Goal: Task Accomplishment & Management: Complete application form

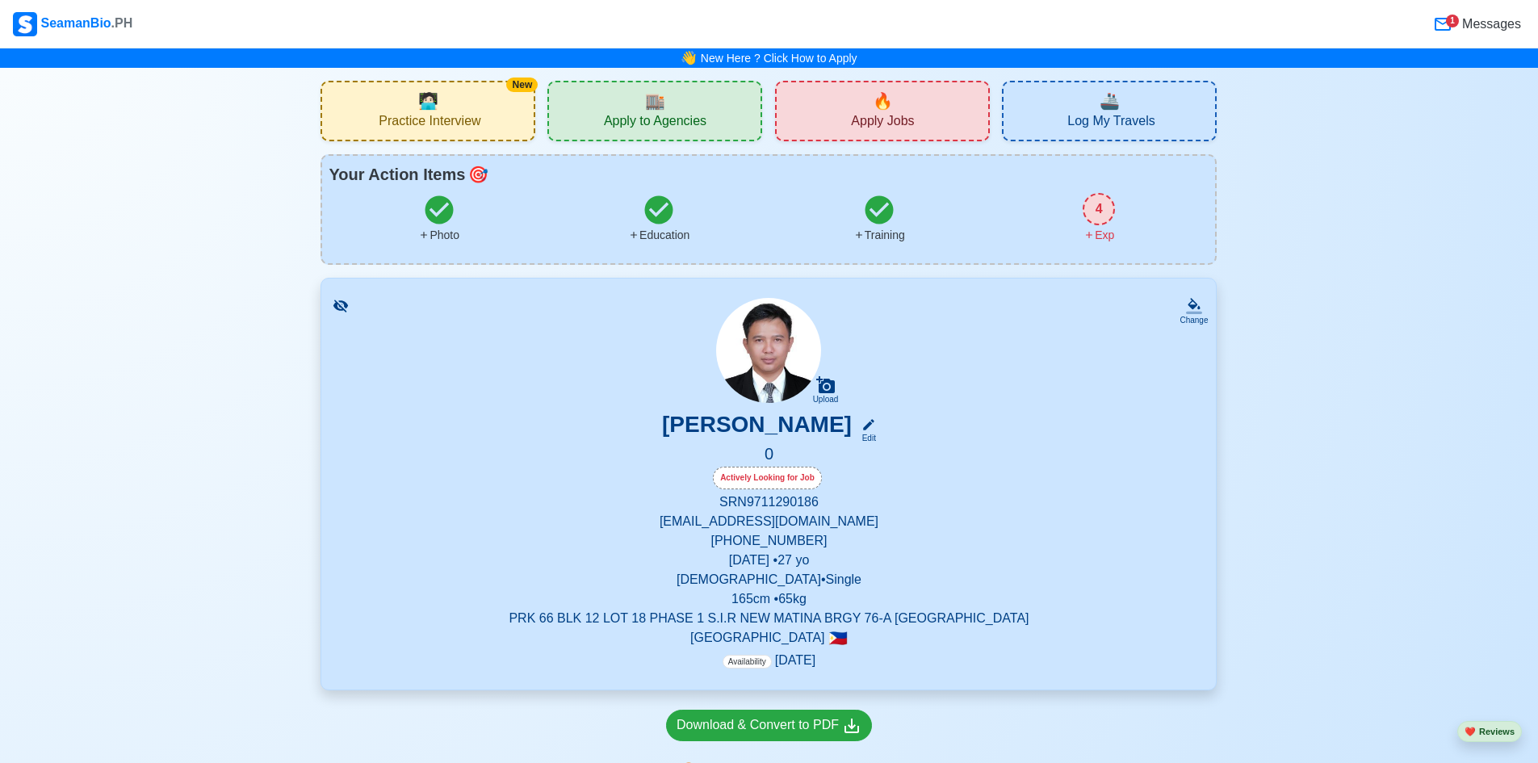
click at [851, 113] on div "🔥 Apply Jobs" at bounding box center [882, 111] width 215 height 61
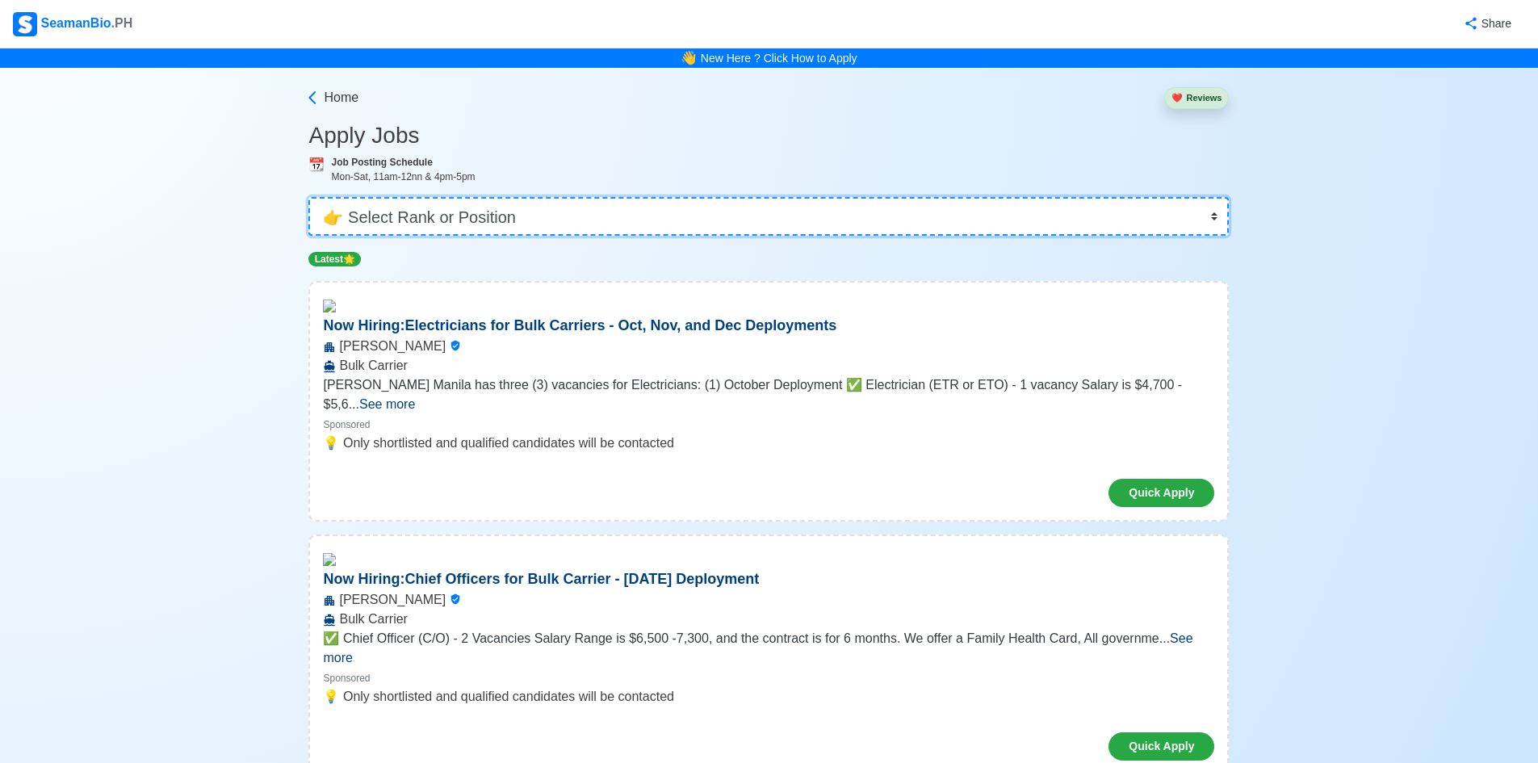
click at [470, 230] on select "👉 Select Rank or Position Master Chief Officer 2nd Officer 3rd Officer Junior O…" at bounding box center [768, 216] width 920 height 39
click at [314, 197] on select "👉 Select Rank or Position Master Chief Officer 2nd Officer 3rd Officer Junior O…" at bounding box center [768, 216] width 920 height 39
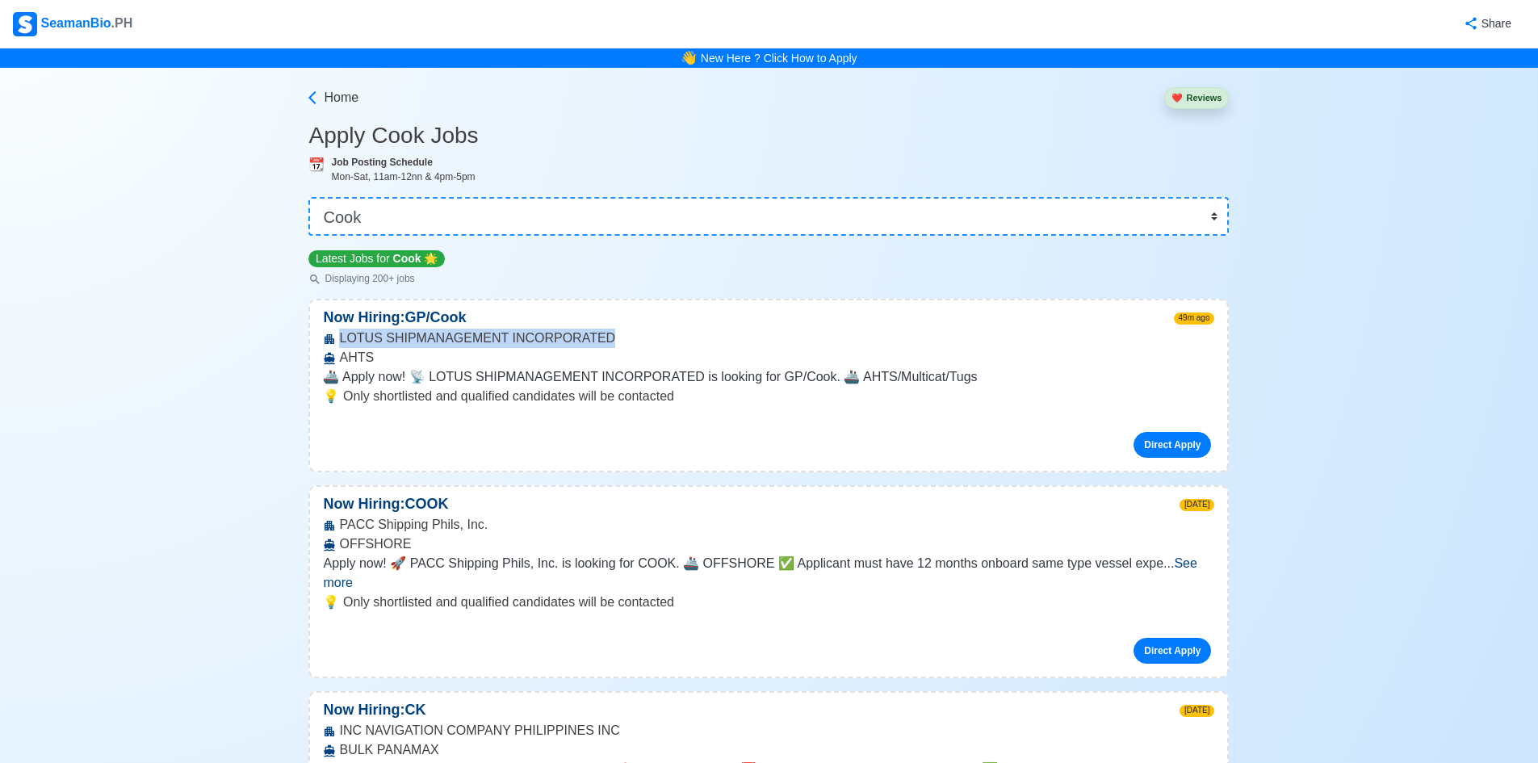
drag, startPoint x: 338, startPoint y: 338, endPoint x: 597, endPoint y: 337, distance: 259.2
click at [597, 337] on div "LOTUS SHIPMANAGEMENT INCORPORATED AHTS" at bounding box center [768, 348] width 917 height 39
copy div "LOTUS SHIPMANAGEMENT INCORPORATED"
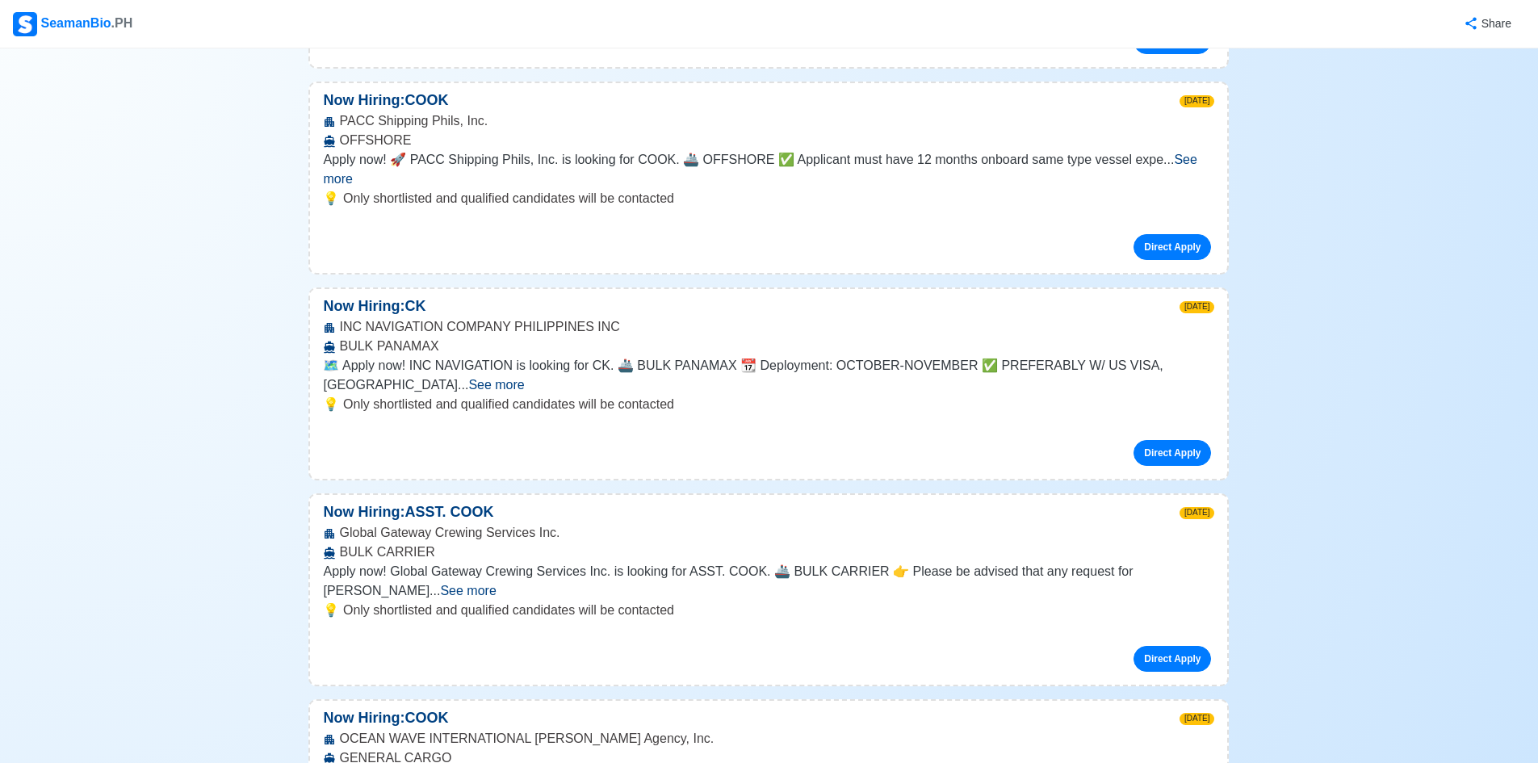
scroll to position [565, 0]
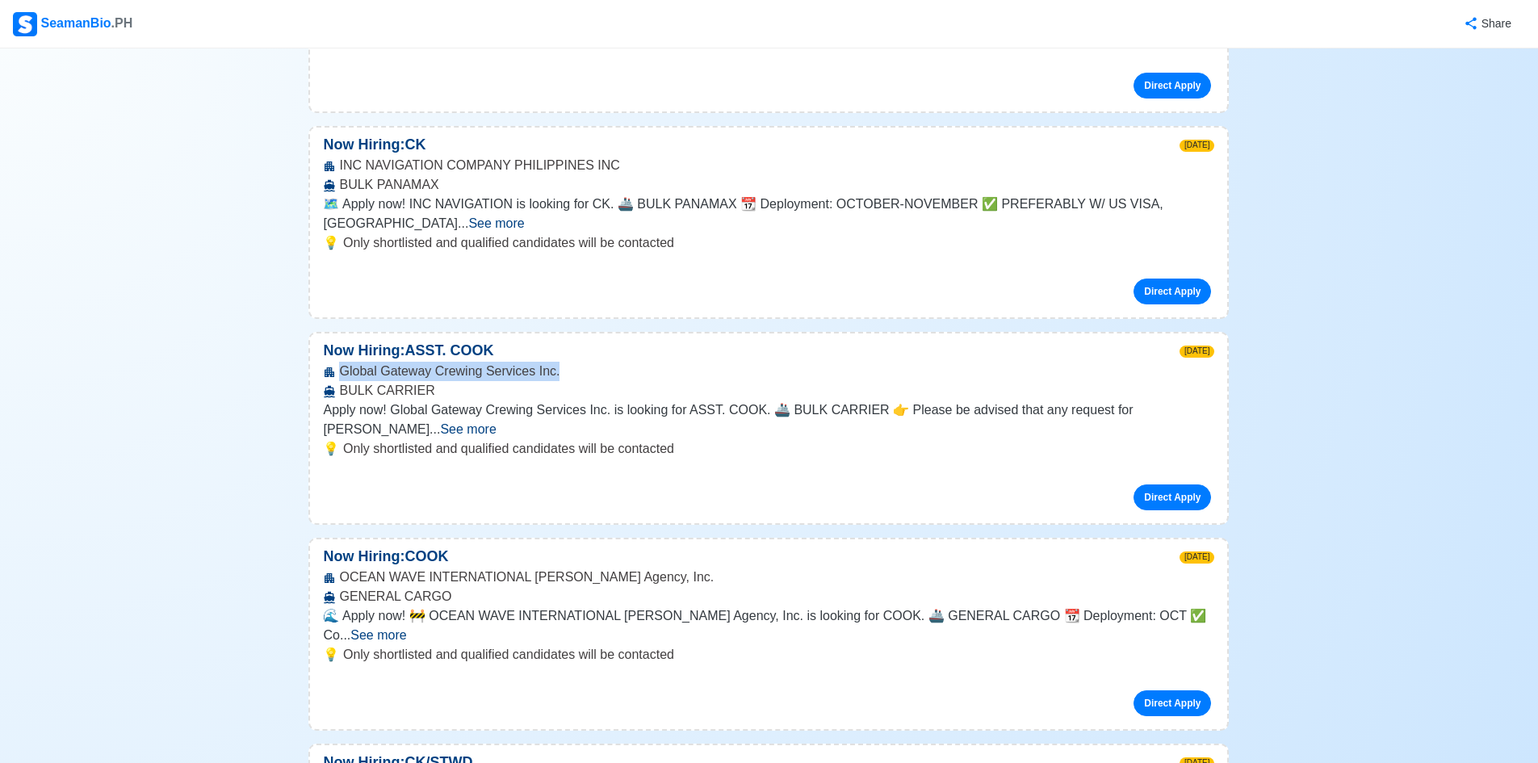
drag, startPoint x: 343, startPoint y: 337, endPoint x: 555, endPoint y: 335, distance: 212.3
click at [555, 362] on div "Global Gateway Crewing Services Inc. BULK CARRIER" at bounding box center [768, 381] width 917 height 39
click at [496, 422] on span "See more" at bounding box center [468, 429] width 56 height 14
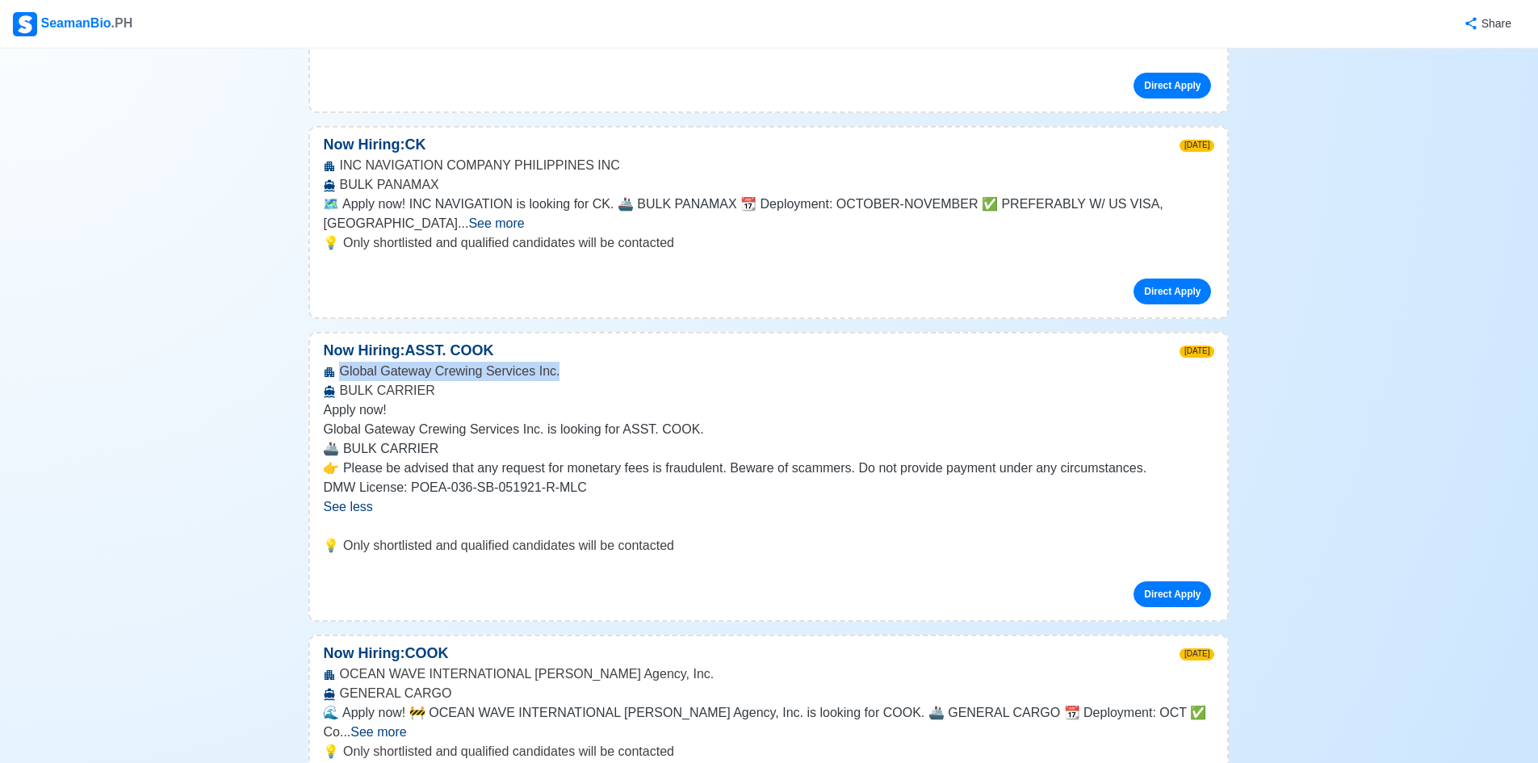
drag, startPoint x: 341, startPoint y: 336, endPoint x: 553, endPoint y: 333, distance: 212.3
click at [553, 362] on div "Global Gateway Crewing Services Inc. BULK CARRIER" at bounding box center [768, 381] width 917 height 39
copy div "Global Gateway Crewing Services Inc."
click at [1155, 581] on link "Direct Apply" at bounding box center [1172, 594] width 78 height 26
click at [1179, 581] on link "Direct Apply" at bounding box center [1172, 594] width 78 height 26
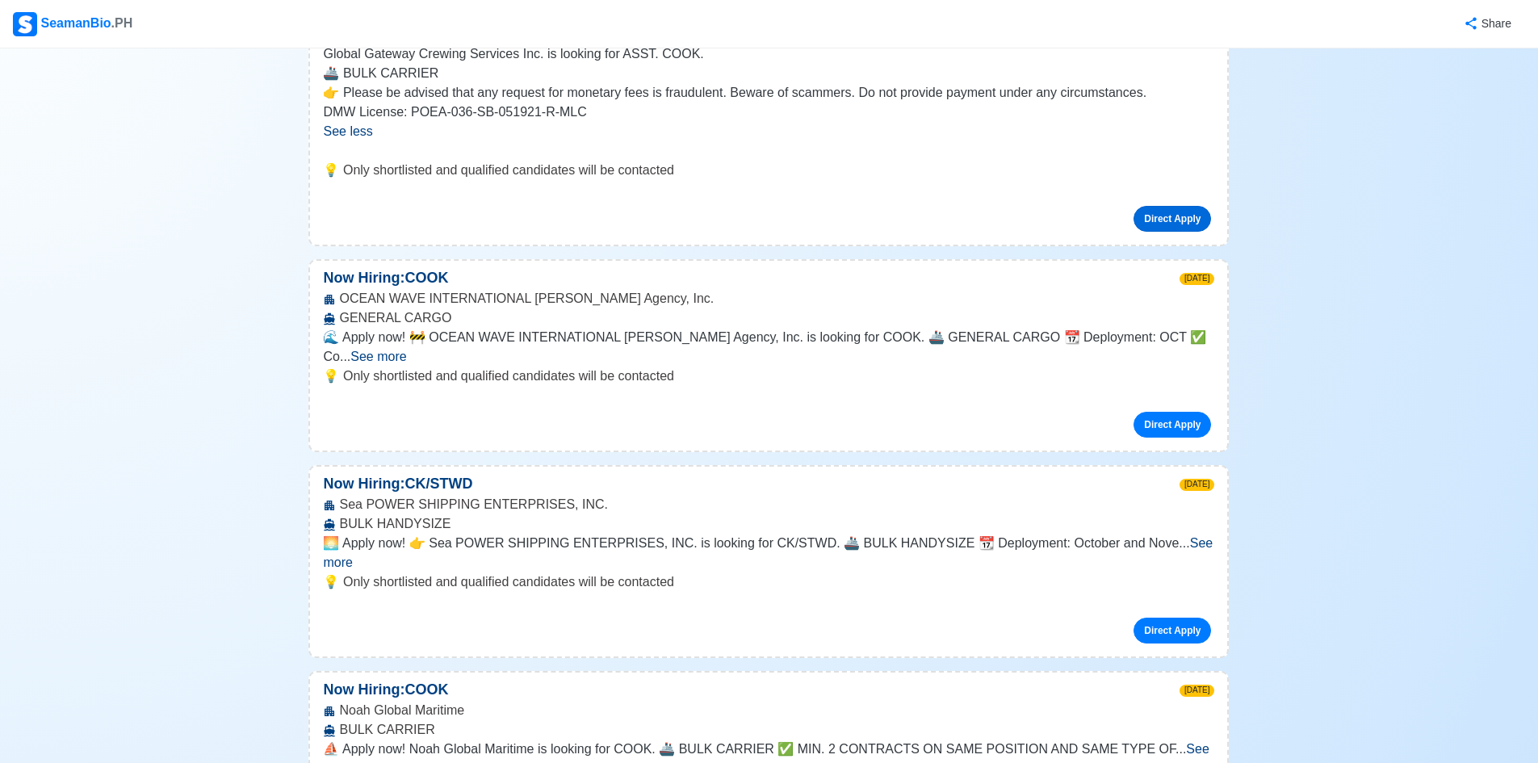
scroll to position [969, 0]
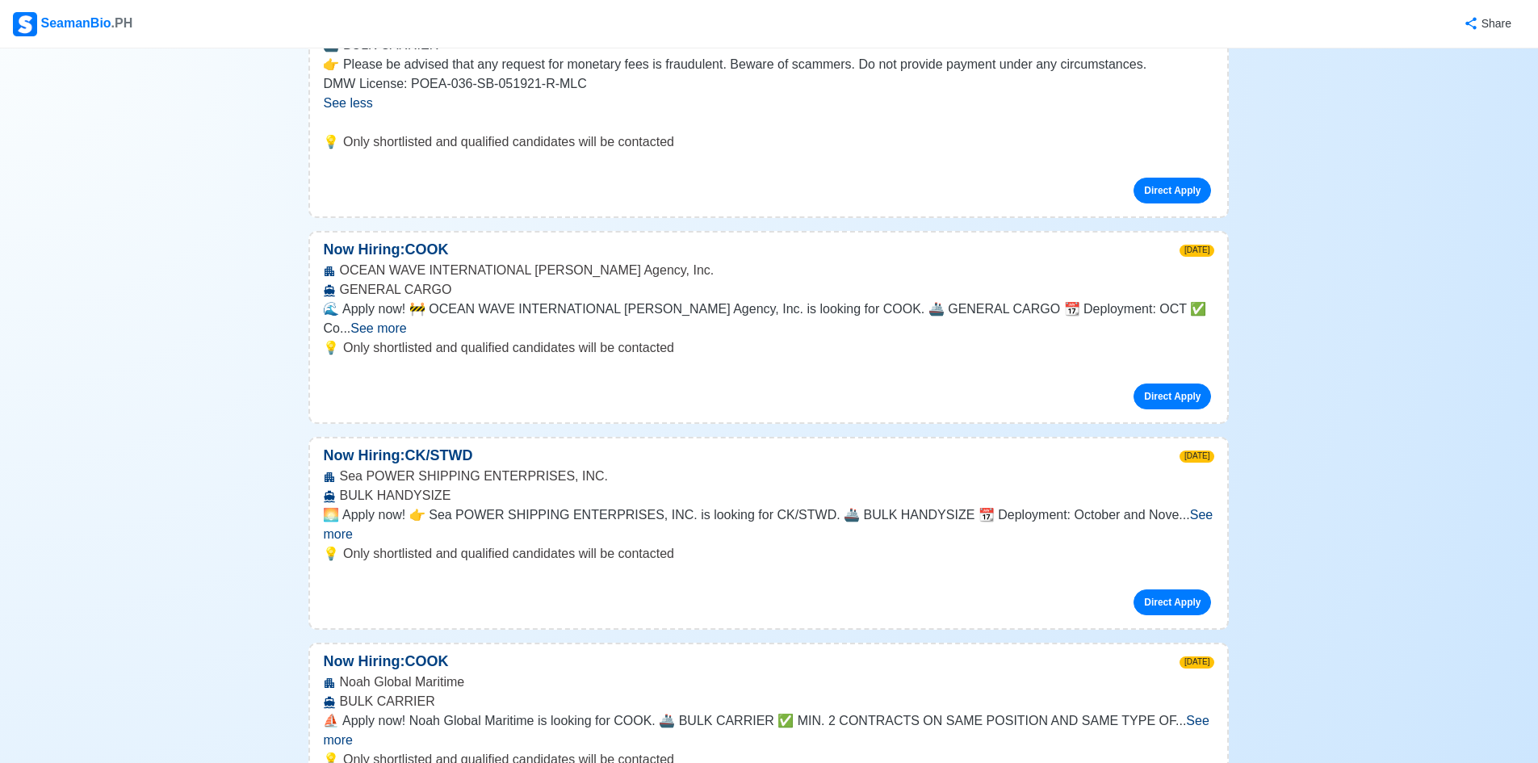
click at [1169, 508] on span "See more" at bounding box center [768, 524] width 890 height 33
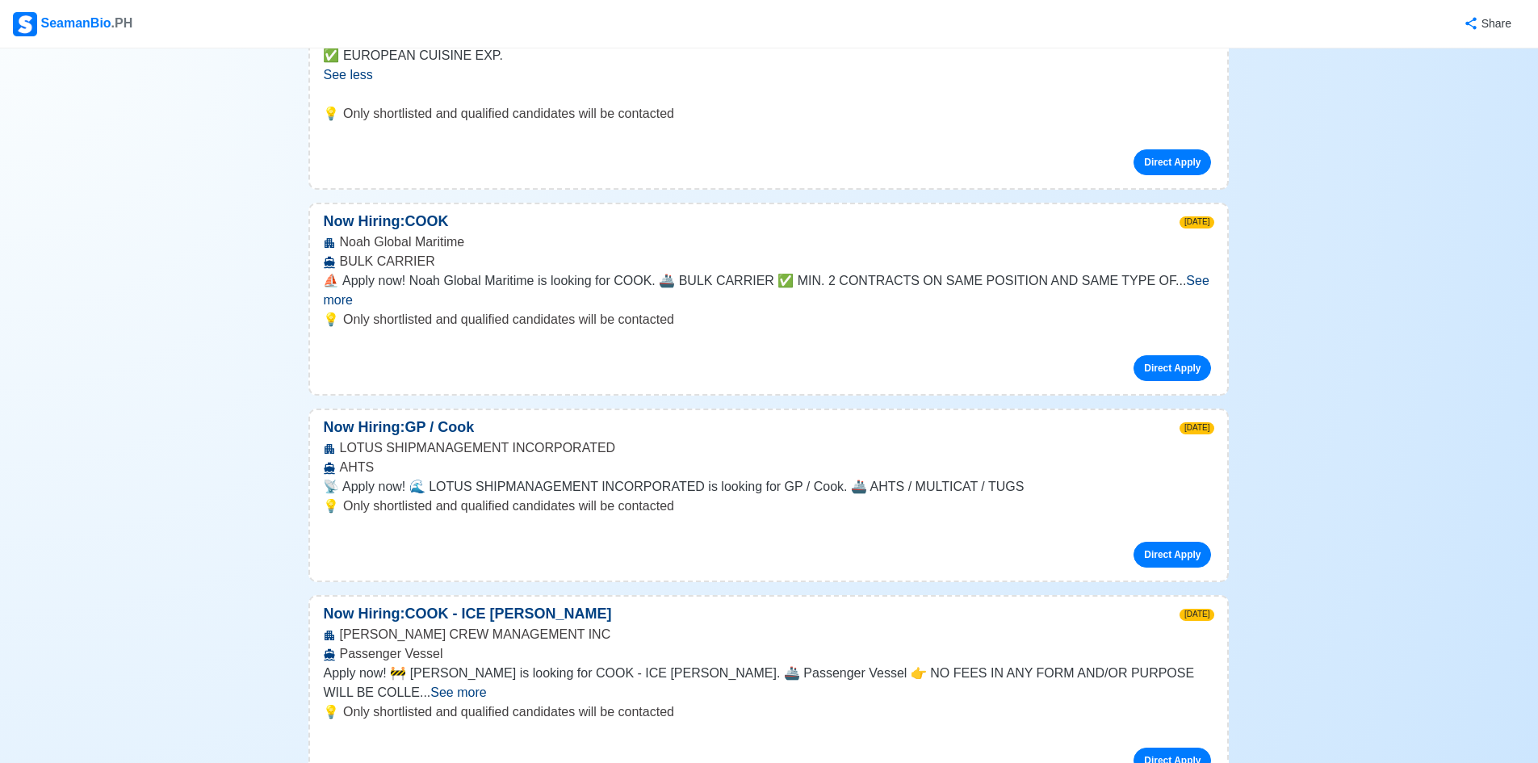
scroll to position [1534, 0]
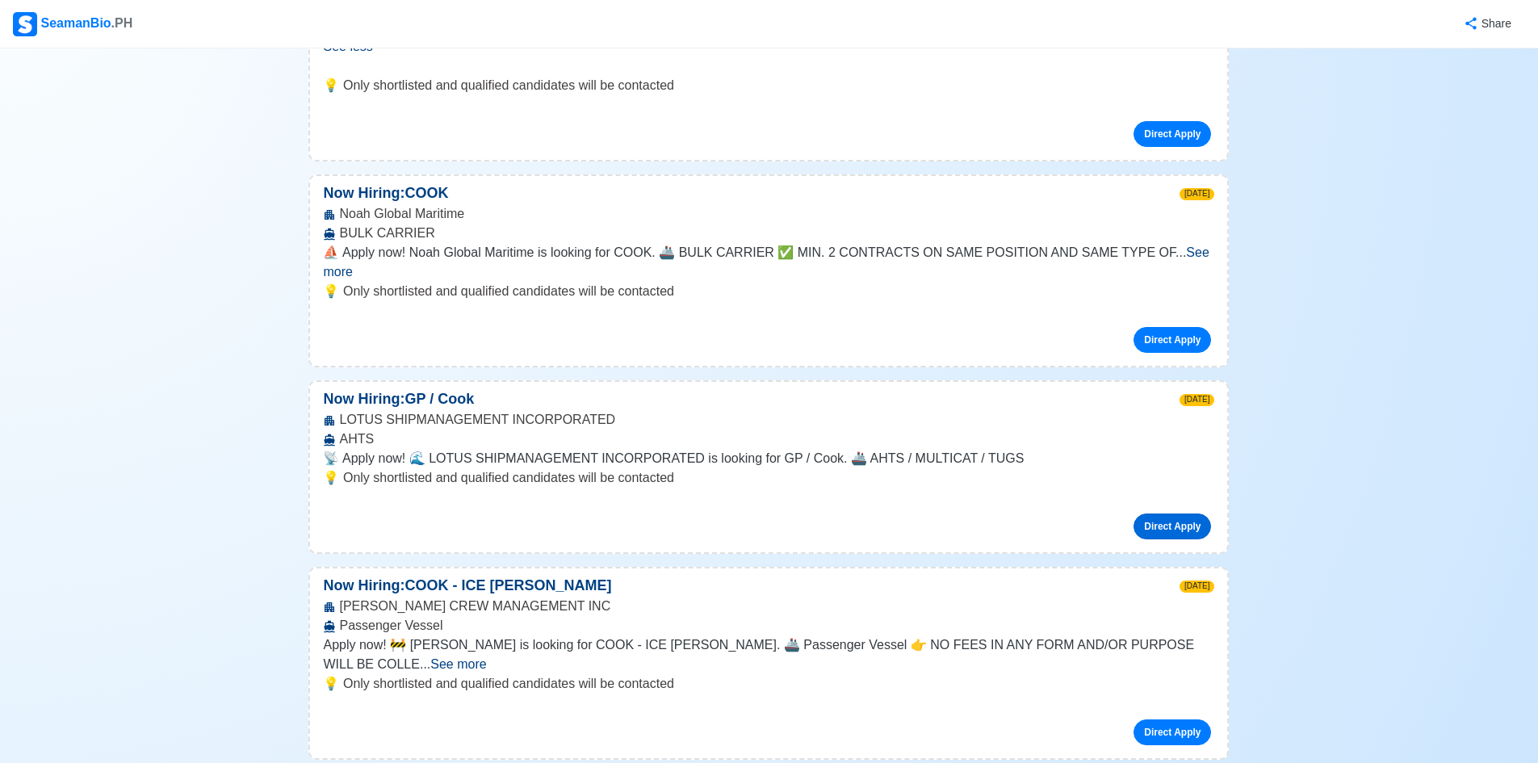
click at [1163, 513] on link "Direct Apply" at bounding box center [1172, 526] width 78 height 26
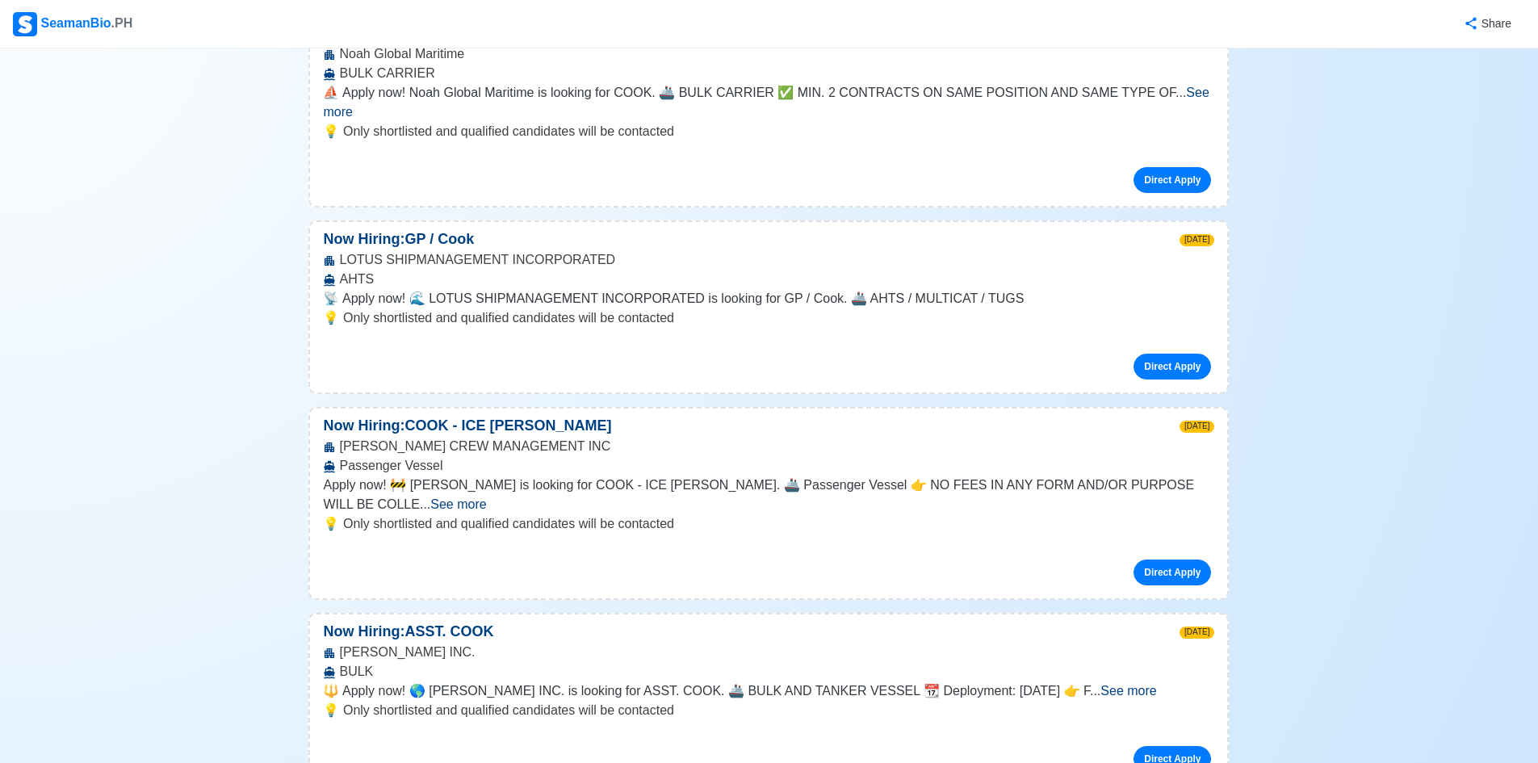
scroll to position [1695, 0]
click at [1156, 682] on span "See more" at bounding box center [1128, 689] width 56 height 14
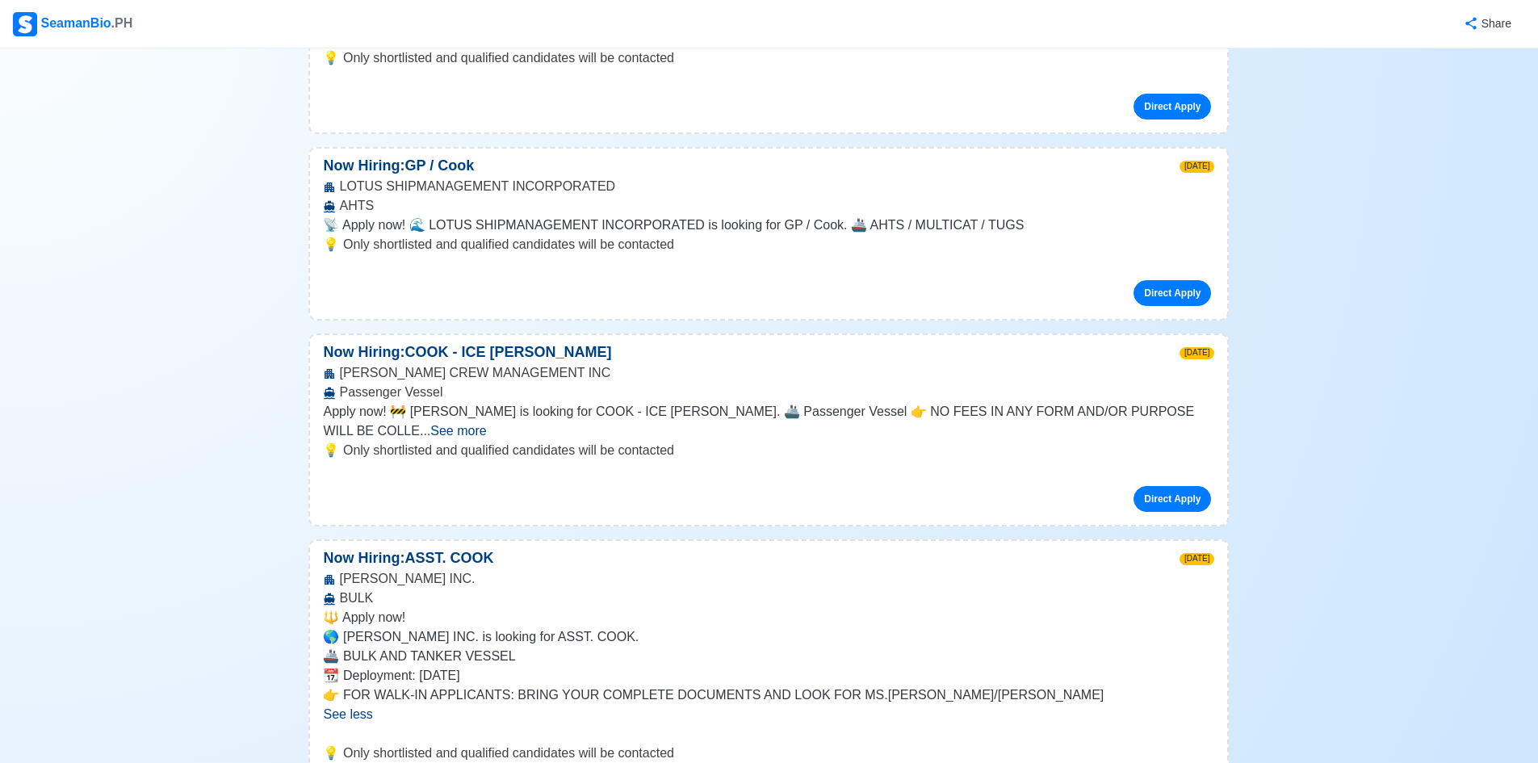
scroll to position [1857, 0]
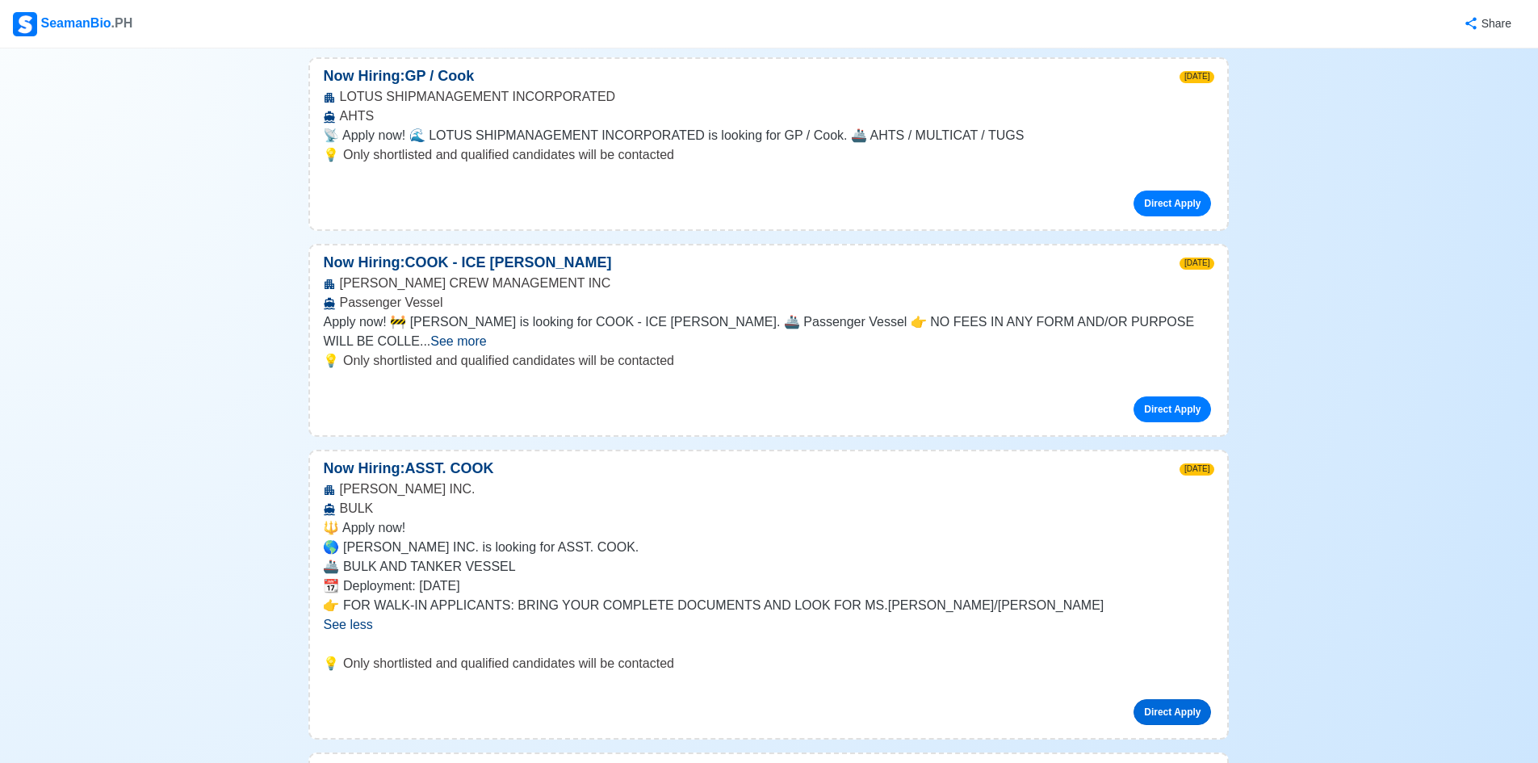
click at [1189, 699] on link "Direct Apply" at bounding box center [1172, 712] width 78 height 26
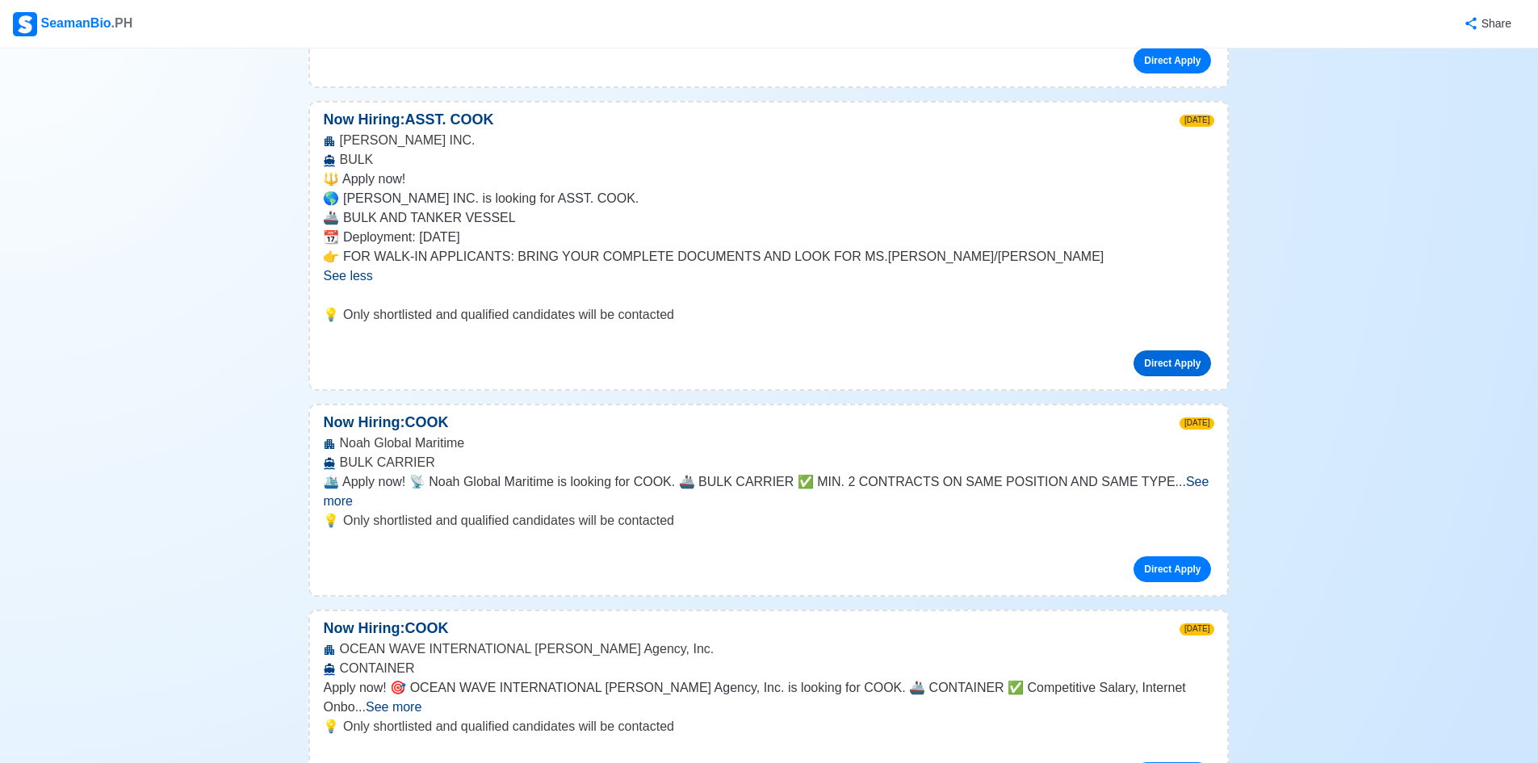
scroll to position [2260, 0]
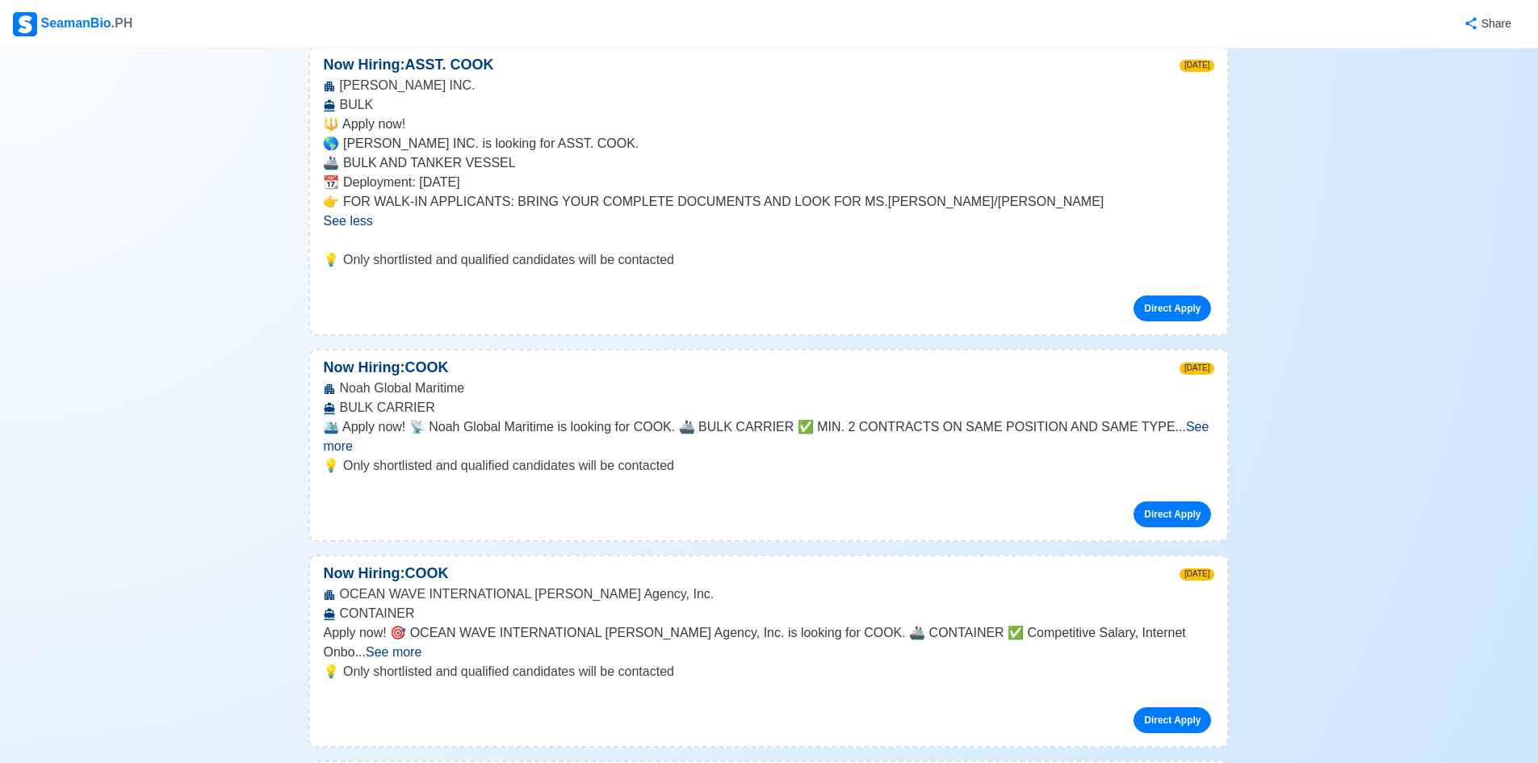
click at [421, 645] on span "See more" at bounding box center [394, 652] width 56 height 14
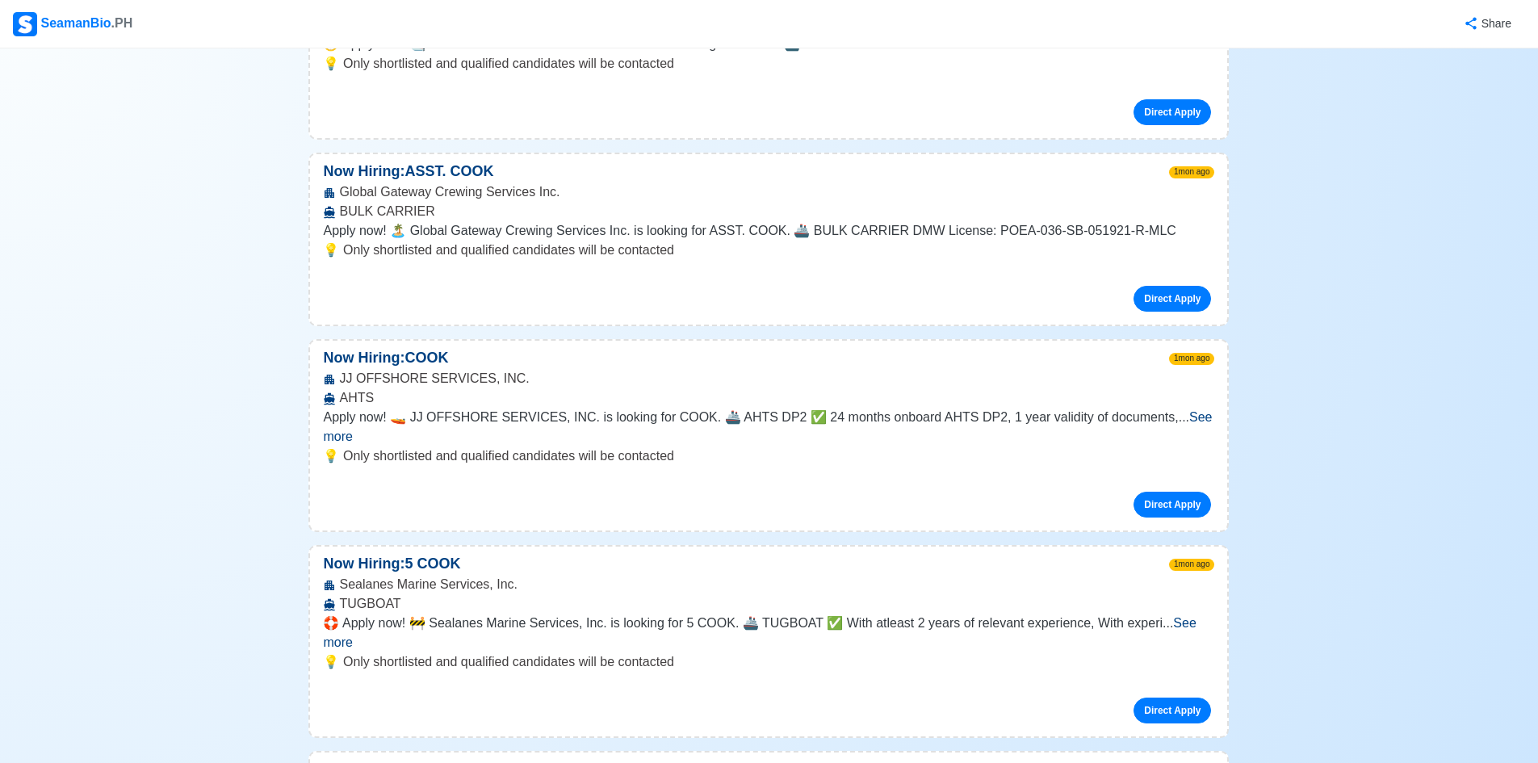
scroll to position [4037, 0]
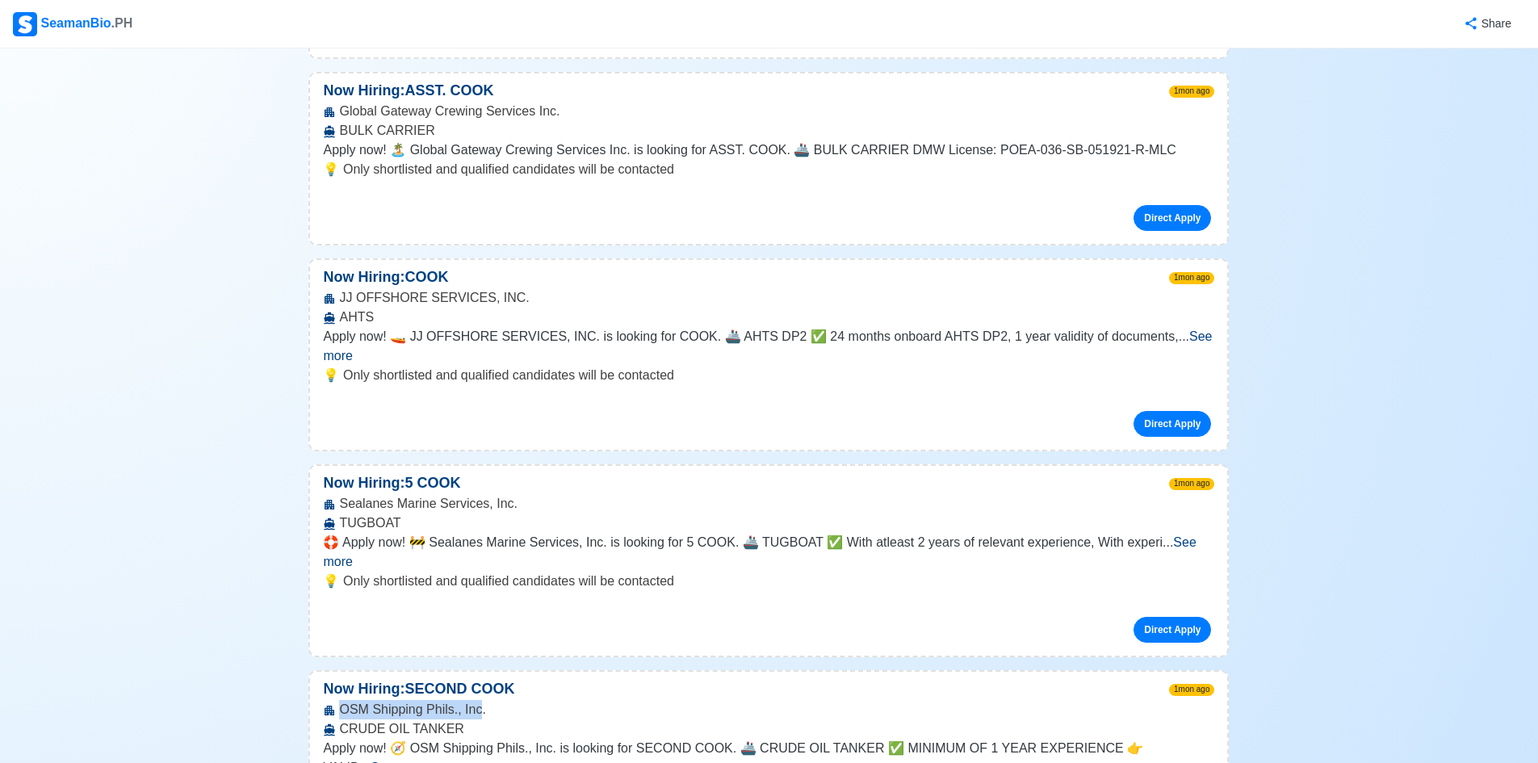
drag, startPoint x: 340, startPoint y: 501, endPoint x: 479, endPoint y: 499, distance: 138.9
click at [479, 700] on div "OSM Shipping Phils., Inc. CRUDE OIL TANKER" at bounding box center [768, 719] width 917 height 39
click at [426, 760] on span "See more" at bounding box center [399, 767] width 56 height 14
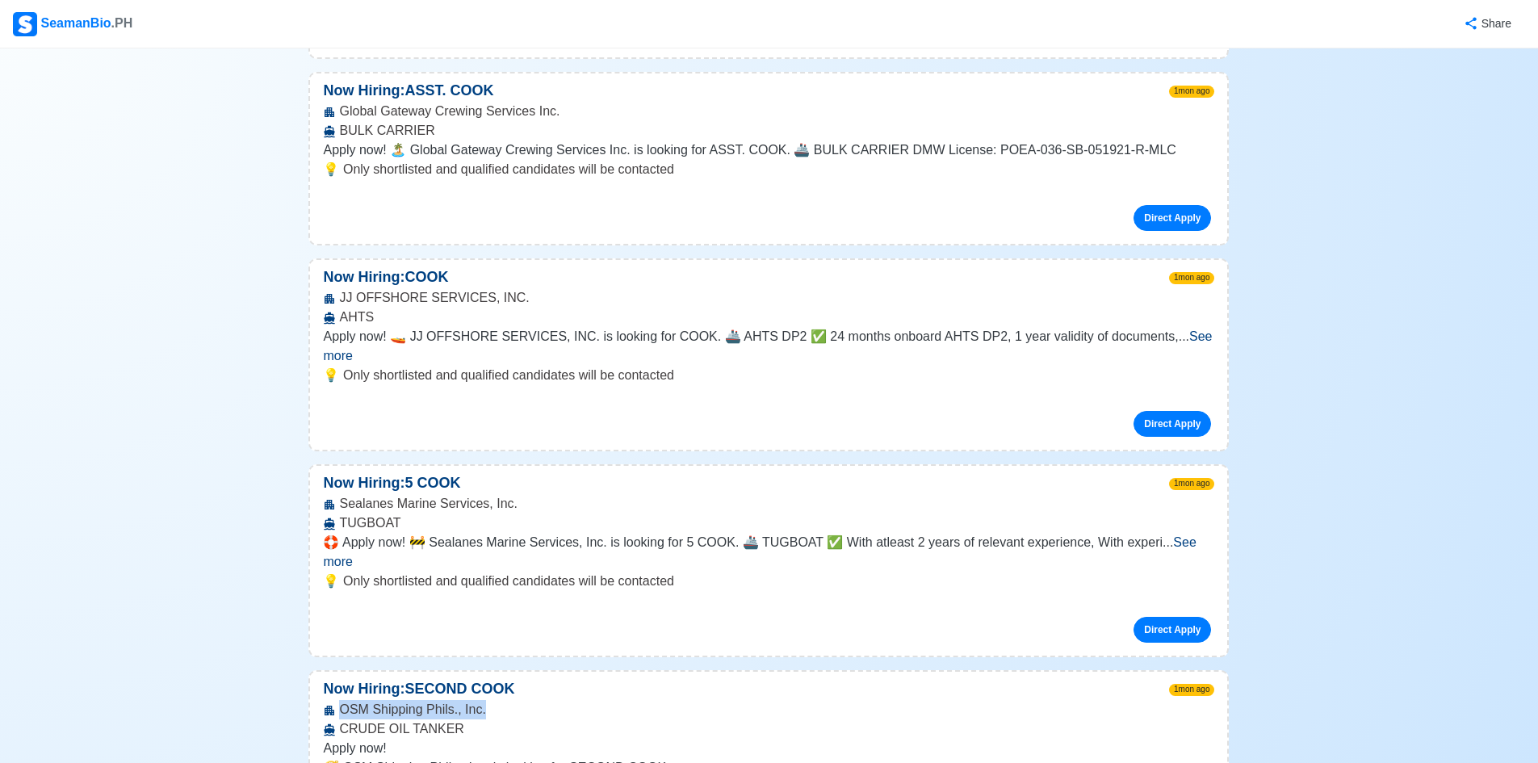
drag, startPoint x: 337, startPoint y: 495, endPoint x: 482, endPoint y: 506, distance: 145.8
click at [482, 700] on div "OSM Shipping Phils., Inc. CRUDE OIL TANKER" at bounding box center [768, 719] width 917 height 39
copy div "OSM Shipping Phils., Inc."
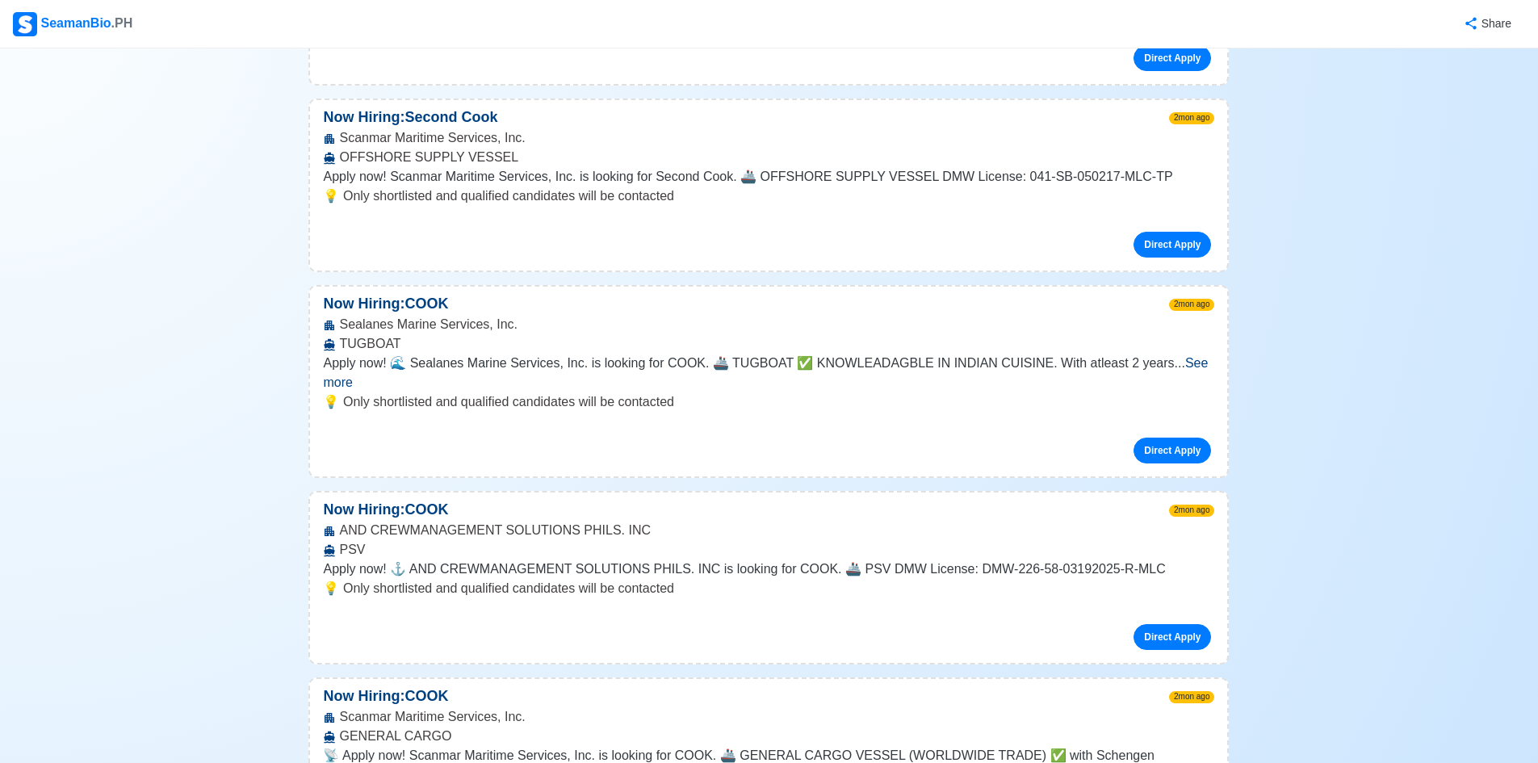
scroll to position [5328, 0]
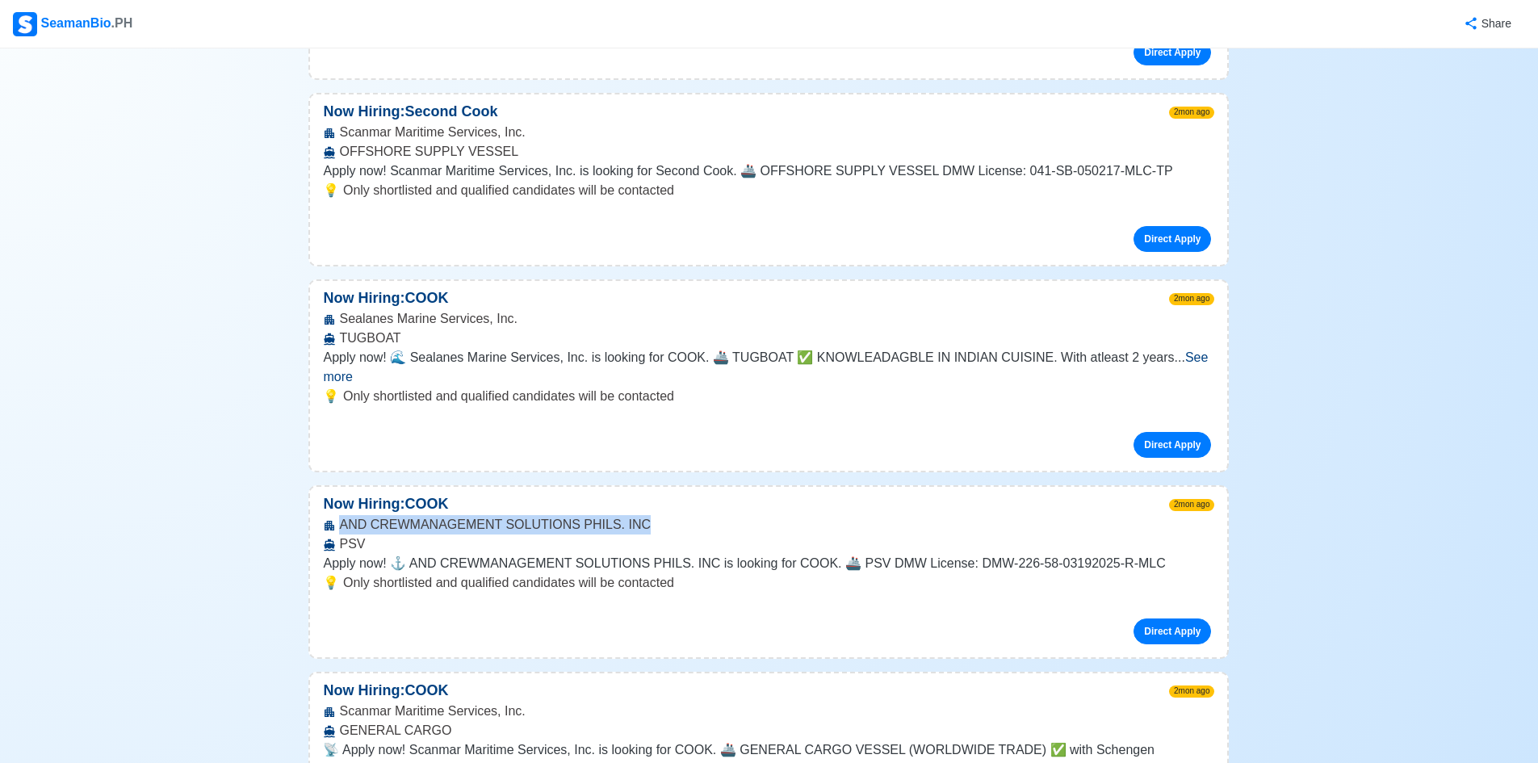
drag, startPoint x: 341, startPoint y: 249, endPoint x: 639, endPoint y: 249, distance: 297.1
click at [639, 515] on div "AND CREWMANAGEMENT SOLUTIONS PHILS. INC PSV" at bounding box center [768, 534] width 917 height 39
copy div "AND CREWMANAGEMENT SOLUTIONS PHILS. INC"
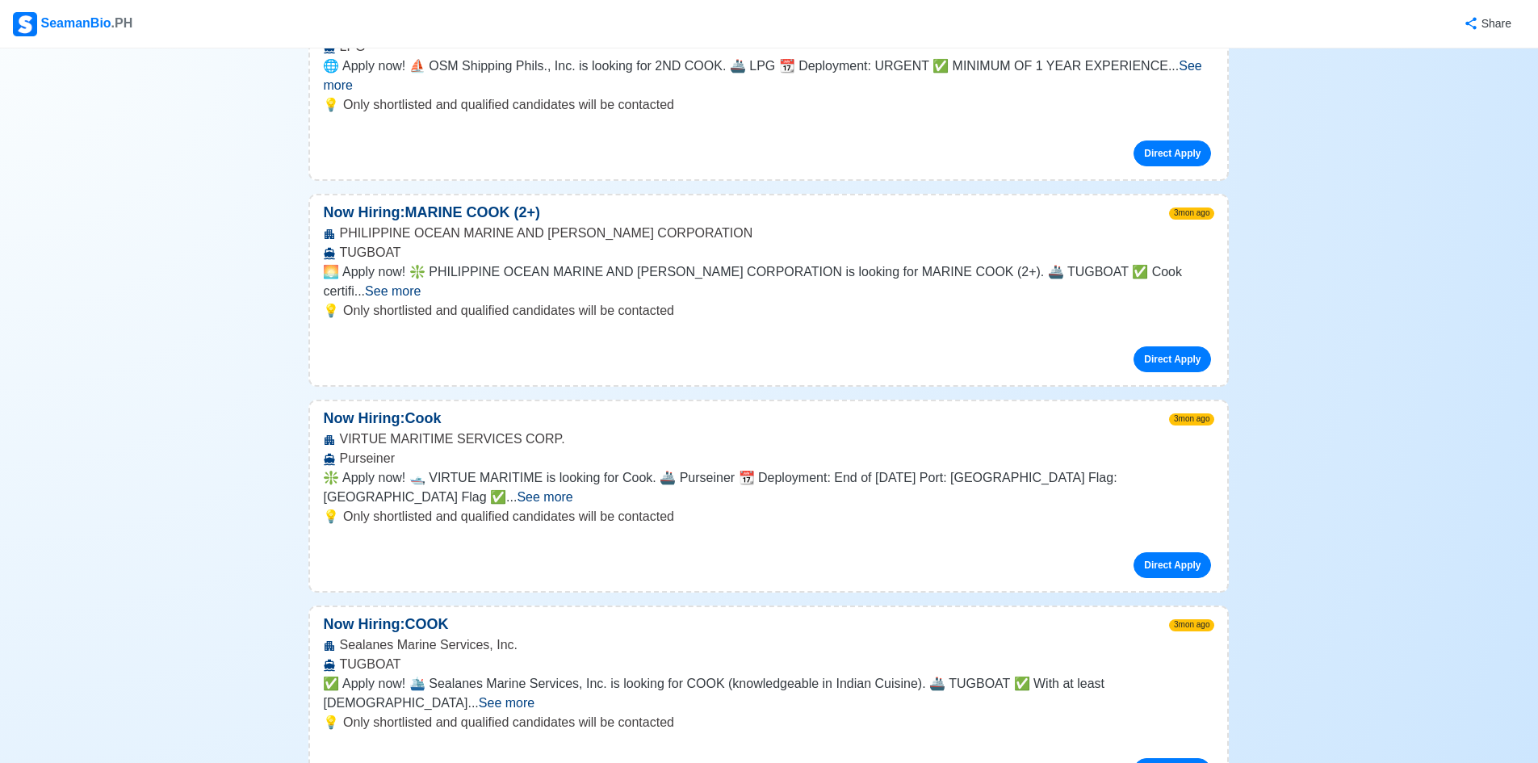
scroll to position [6297, 0]
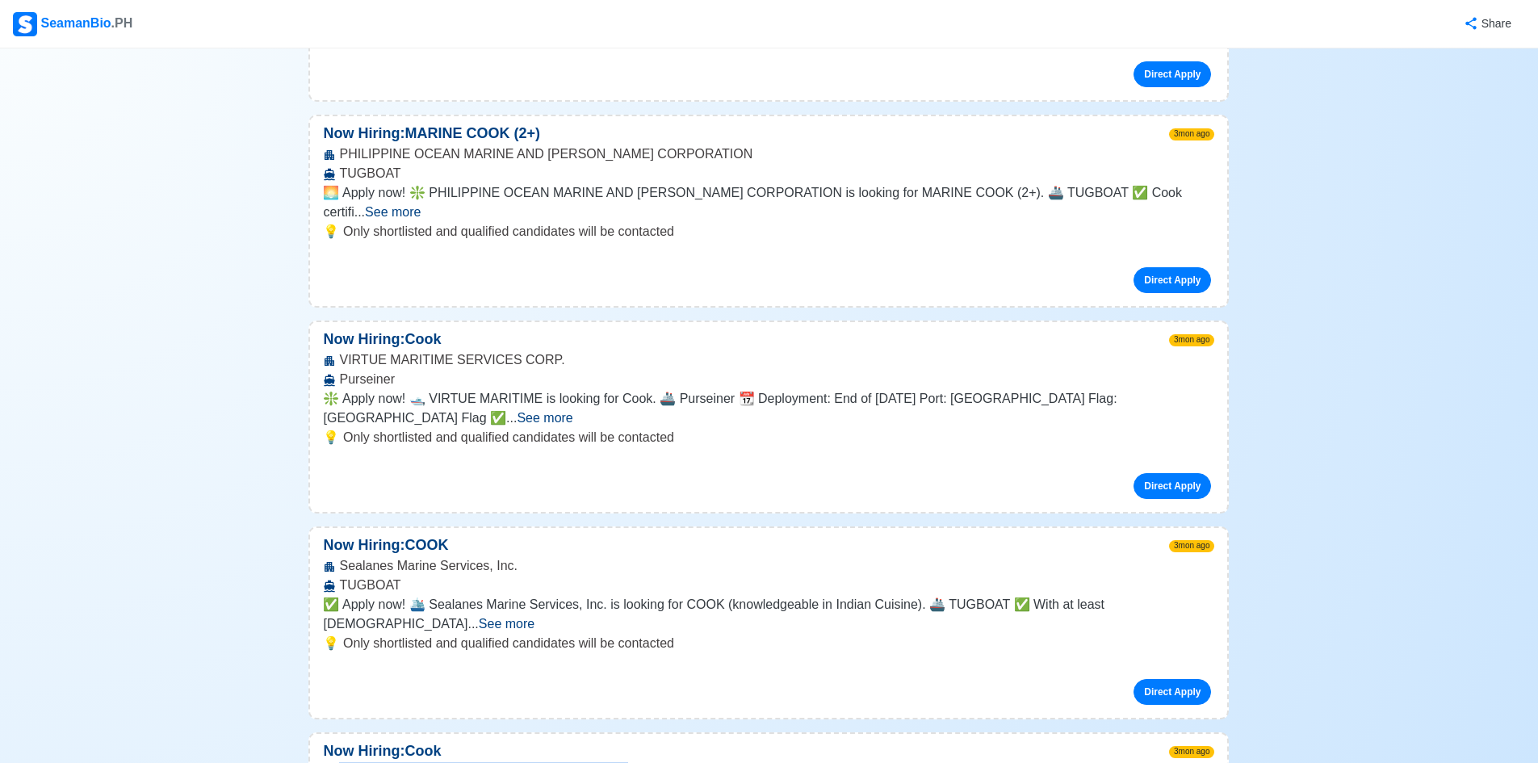
drag, startPoint x: 341, startPoint y: 403, endPoint x: 580, endPoint y: 406, distance: 239.0
copy div "BSM Crew Service Centre [GEOGRAPHIC_DATA], Inc."
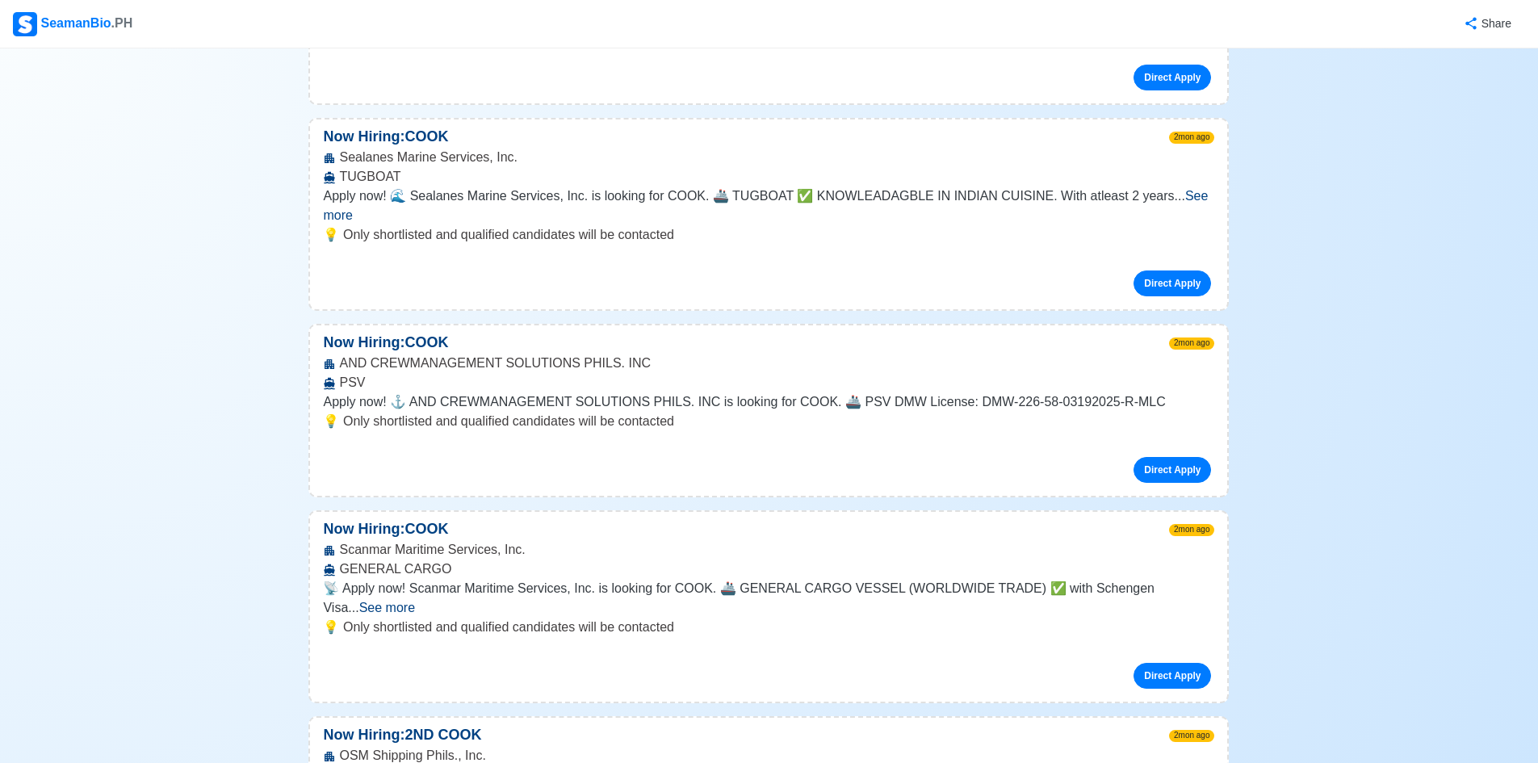
scroll to position [5813, 0]
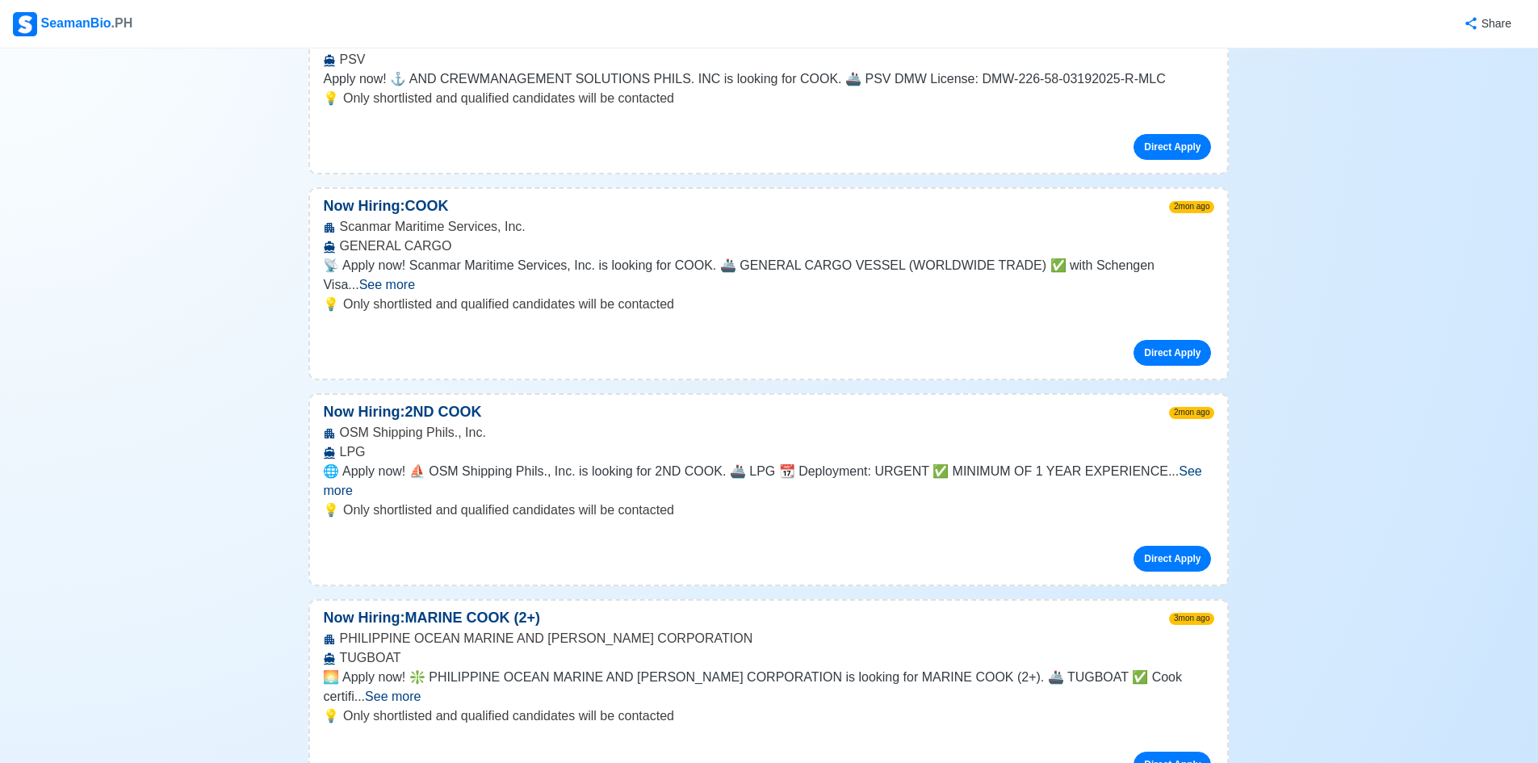
click at [1174, 464] on span "See more" at bounding box center [762, 480] width 878 height 33
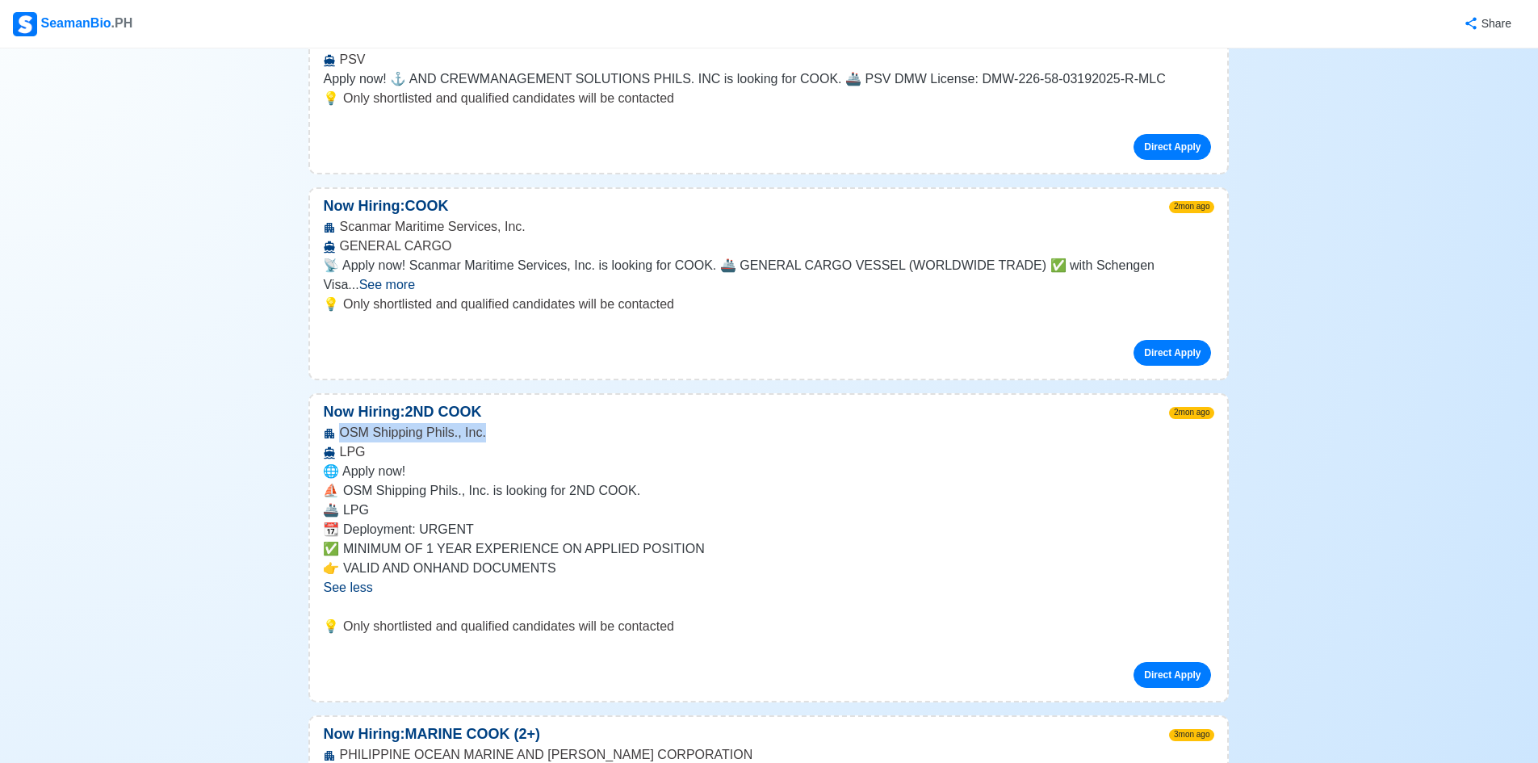
drag, startPoint x: 342, startPoint y: 141, endPoint x: 488, endPoint y: 149, distance: 145.5
click at [488, 423] on div "OSM Shipping Phils., Inc. LPG" at bounding box center [768, 442] width 917 height 39
copy div "OSM Shipping Phils., Inc."
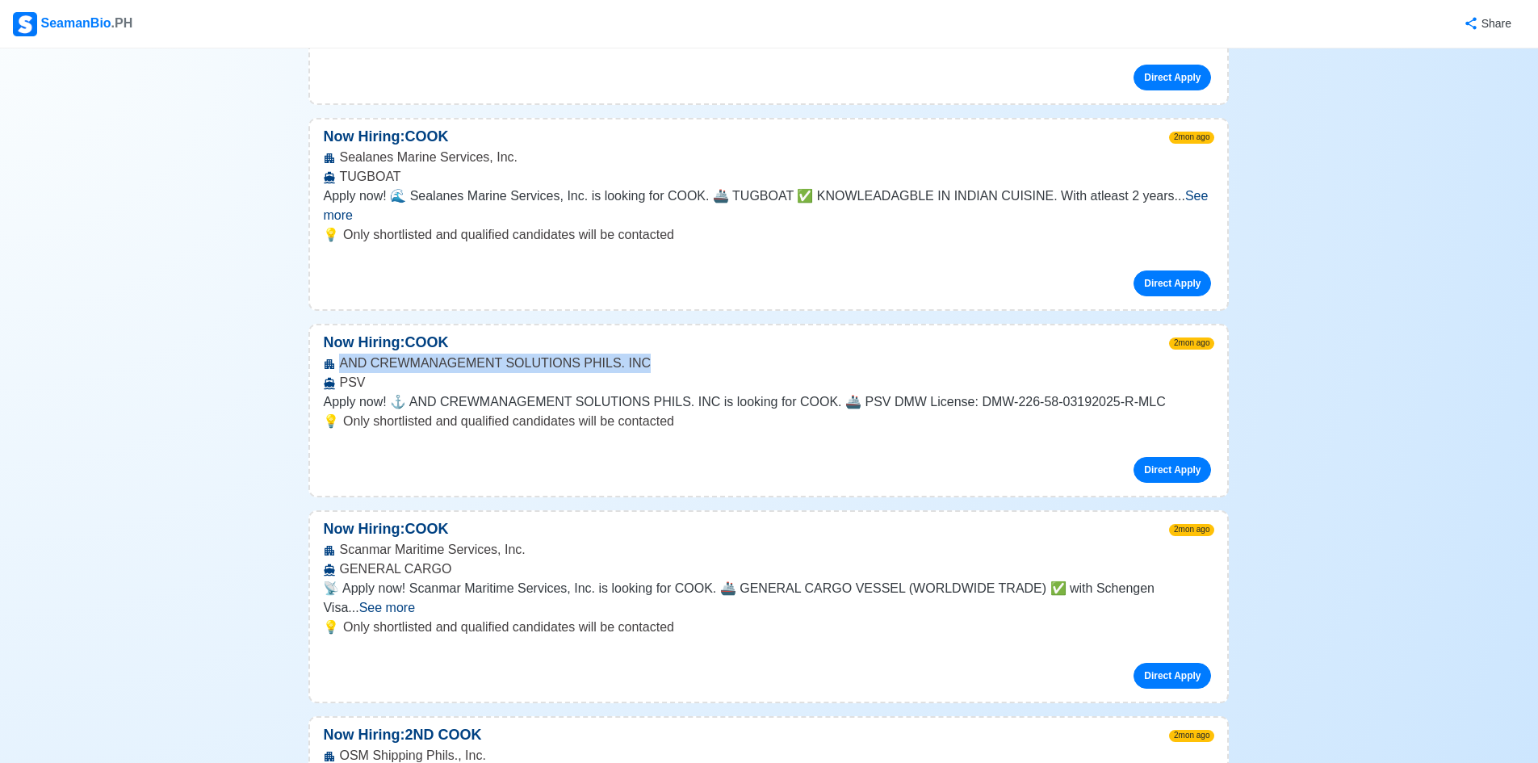
drag, startPoint x: 341, startPoint y: 93, endPoint x: 640, endPoint y: 93, distance: 298.7
click at [640, 354] on div "AND CREWMANAGEMENT SOLUTIONS PHILS. INC PSV" at bounding box center [768, 373] width 917 height 39
copy div "AND CREWMANAGEMENT SOLUTIONS PHILS. INC"
click at [786, 444] on div "Direct Apply" at bounding box center [768, 463] width 891 height 39
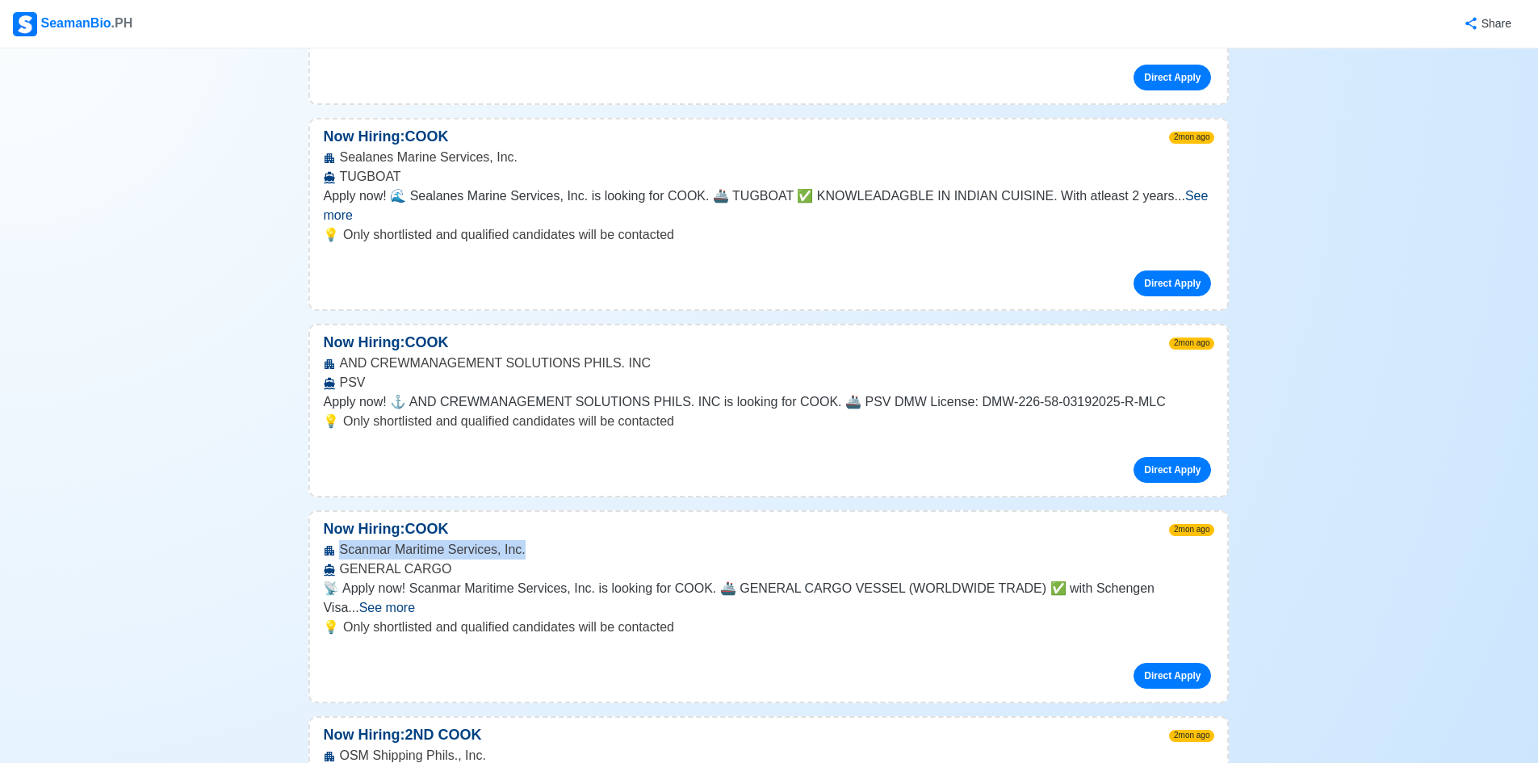
drag, startPoint x: 341, startPoint y: 282, endPoint x: 526, endPoint y: 279, distance: 185.7
click at [526, 540] on div "Scanmar Maritime Services, Inc. GENERAL CARGO" at bounding box center [768, 559] width 917 height 39
click at [415, 601] on span "See more" at bounding box center [387, 608] width 56 height 14
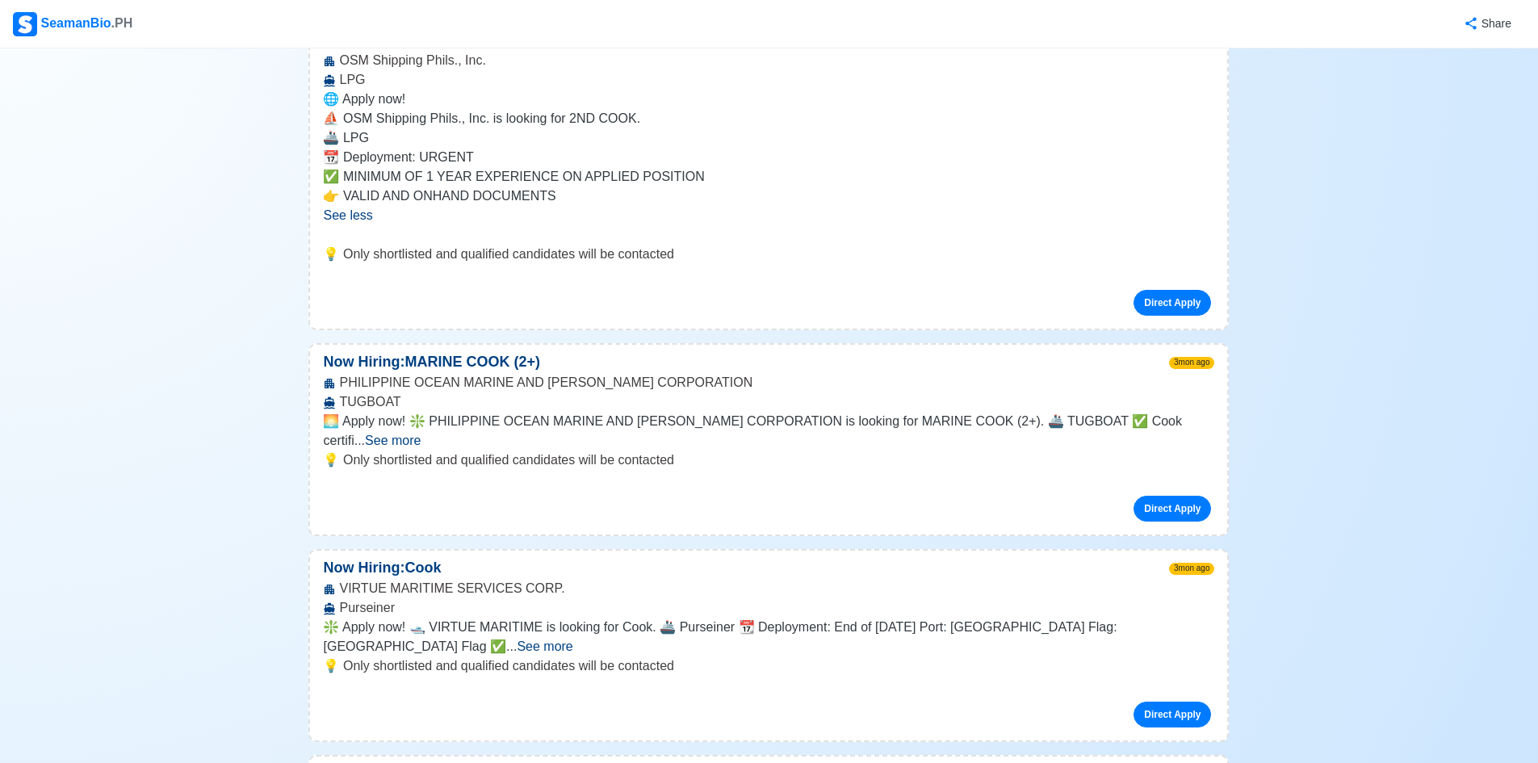
scroll to position [6297, 0]
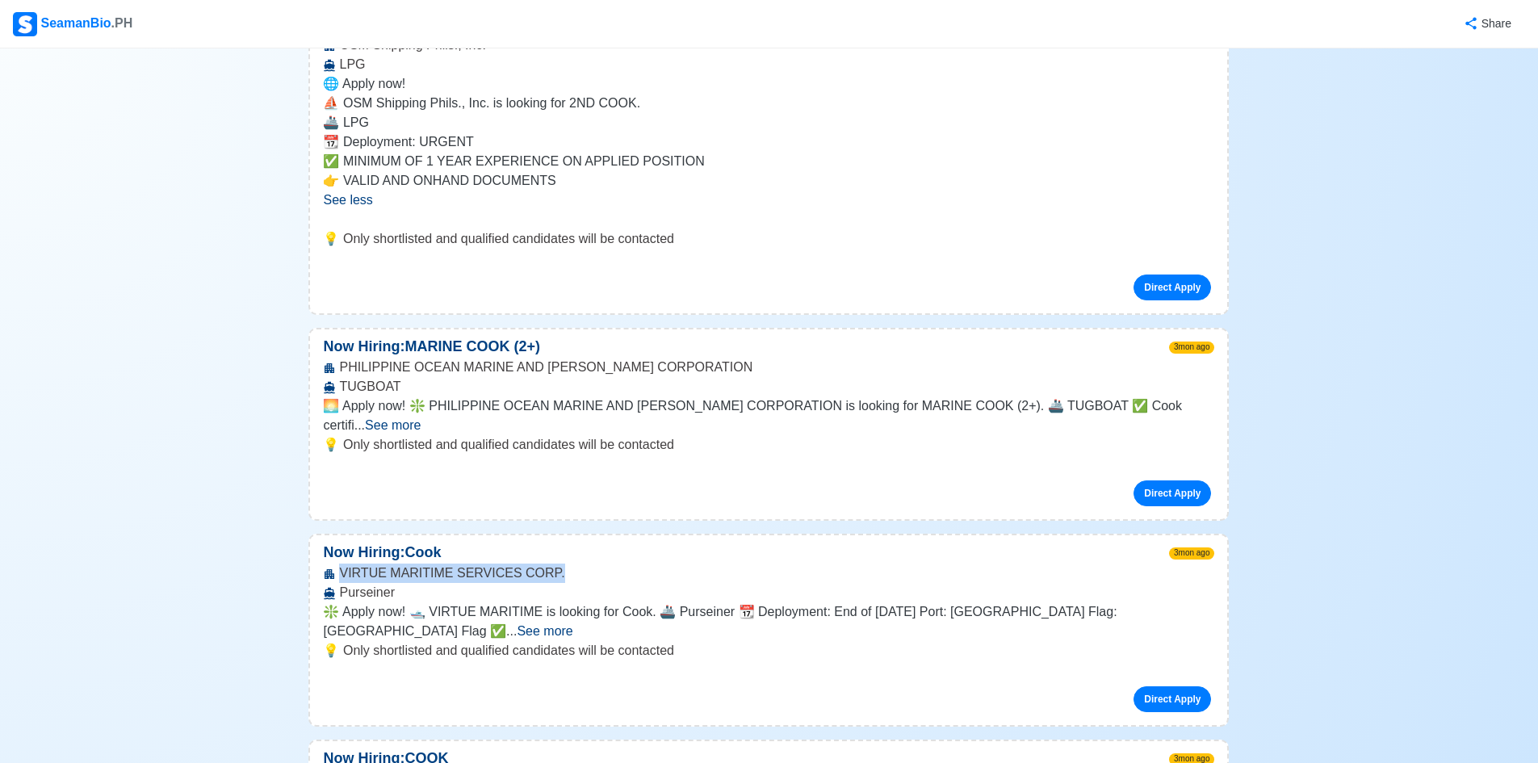
drag, startPoint x: 338, startPoint y: 282, endPoint x: 556, endPoint y: 289, distance: 218.1
click at [556, 564] on div "VIRTUE MARITIME SERVICES CORP. Purseiner" at bounding box center [768, 583] width 917 height 39
copy div "VIRTUE MARITIME SERVICES CORP."
click at [572, 624] on span "See more" at bounding box center [545, 631] width 56 height 14
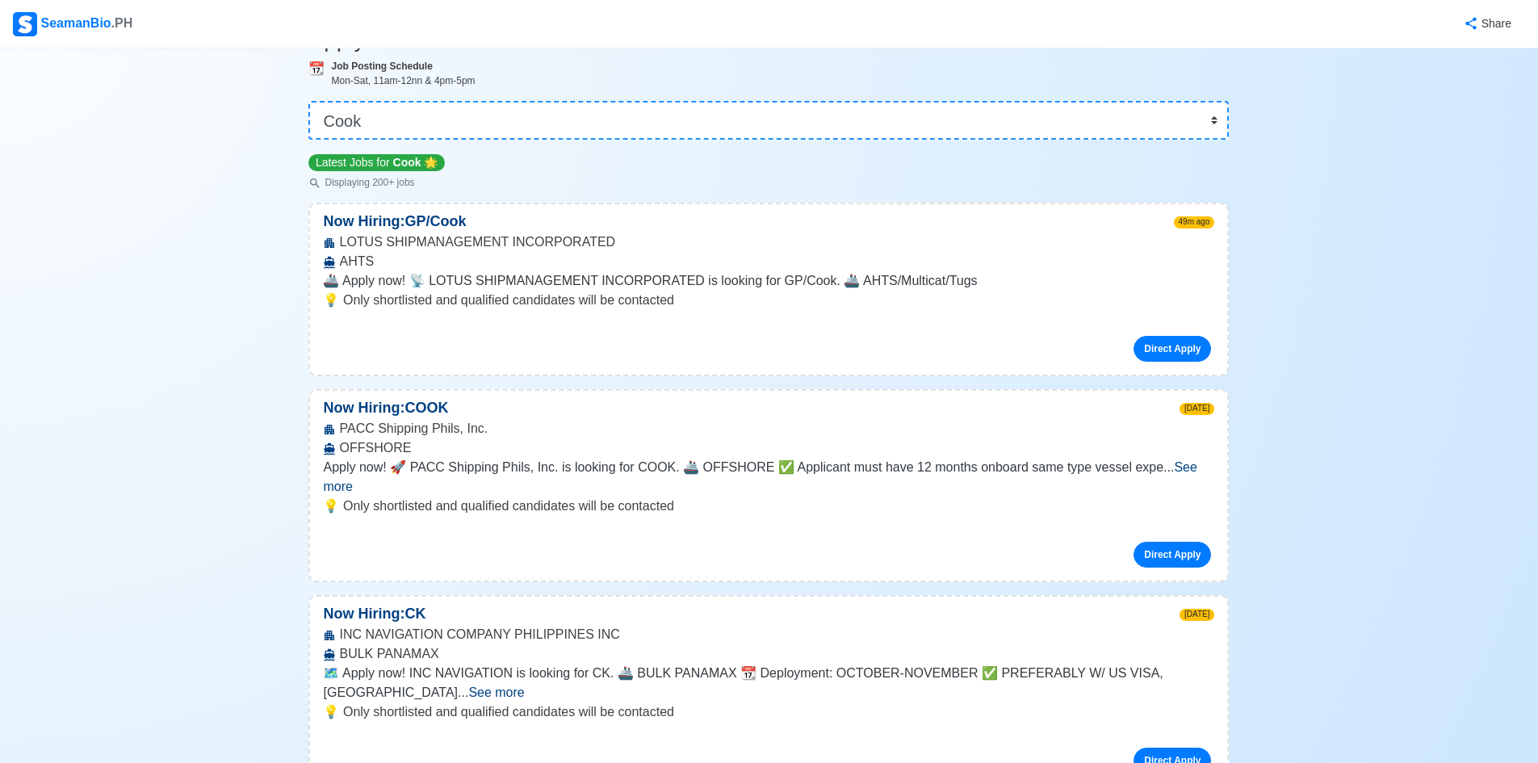
scroll to position [0, 0]
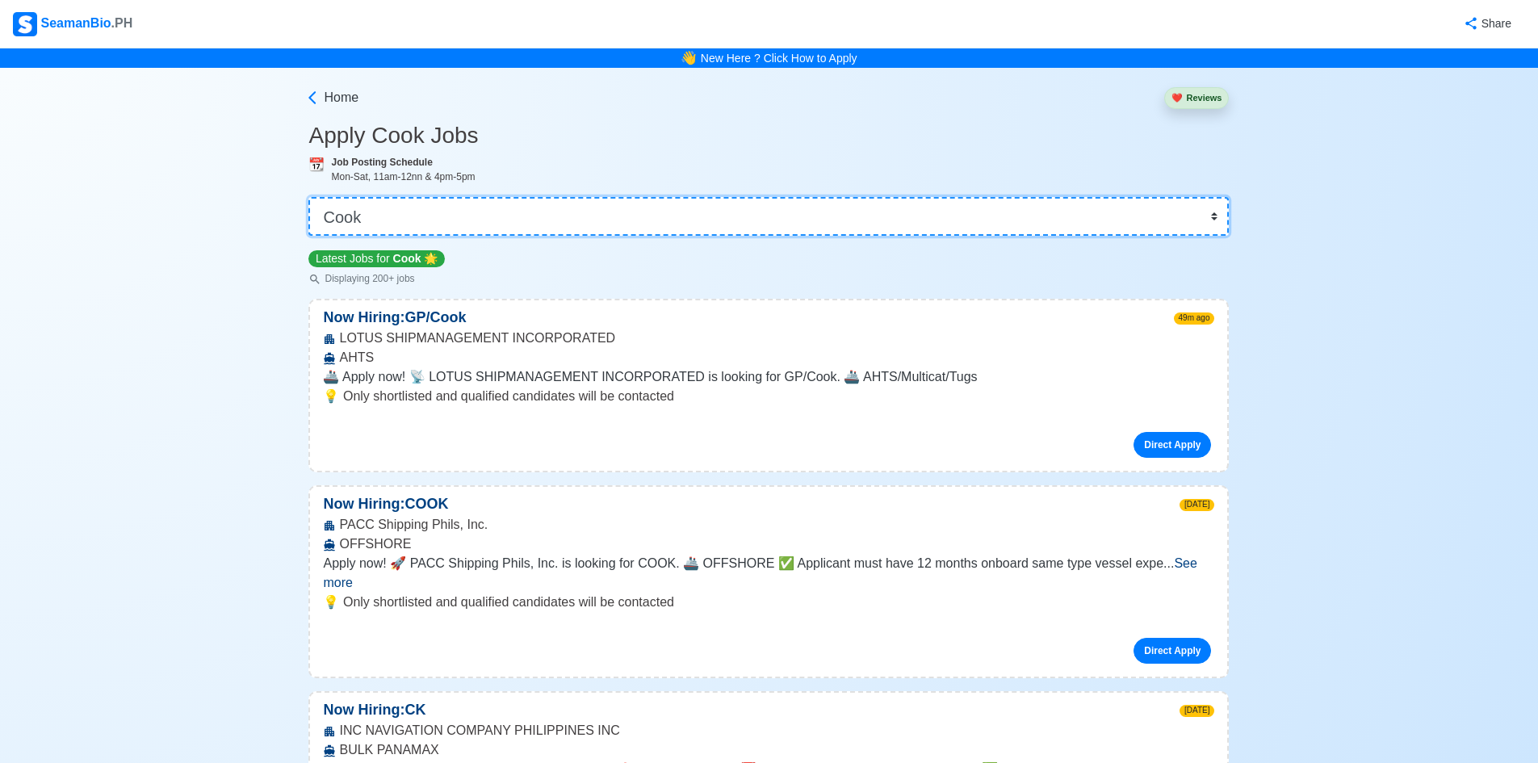
drag, startPoint x: 471, startPoint y: 207, endPoint x: 308, endPoint y: 205, distance: 163.1
click at [308, 205] on select "👉 Select Rank or Position Master Chief Officer 2nd Officer 3rd Officer Junior O…" at bounding box center [768, 216] width 920 height 39
click at [377, 220] on select "👉 Select Rank or Position Master Chief Officer 2nd Officer 3rd Officer Junior O…" at bounding box center [768, 216] width 920 height 39
select select "Others"
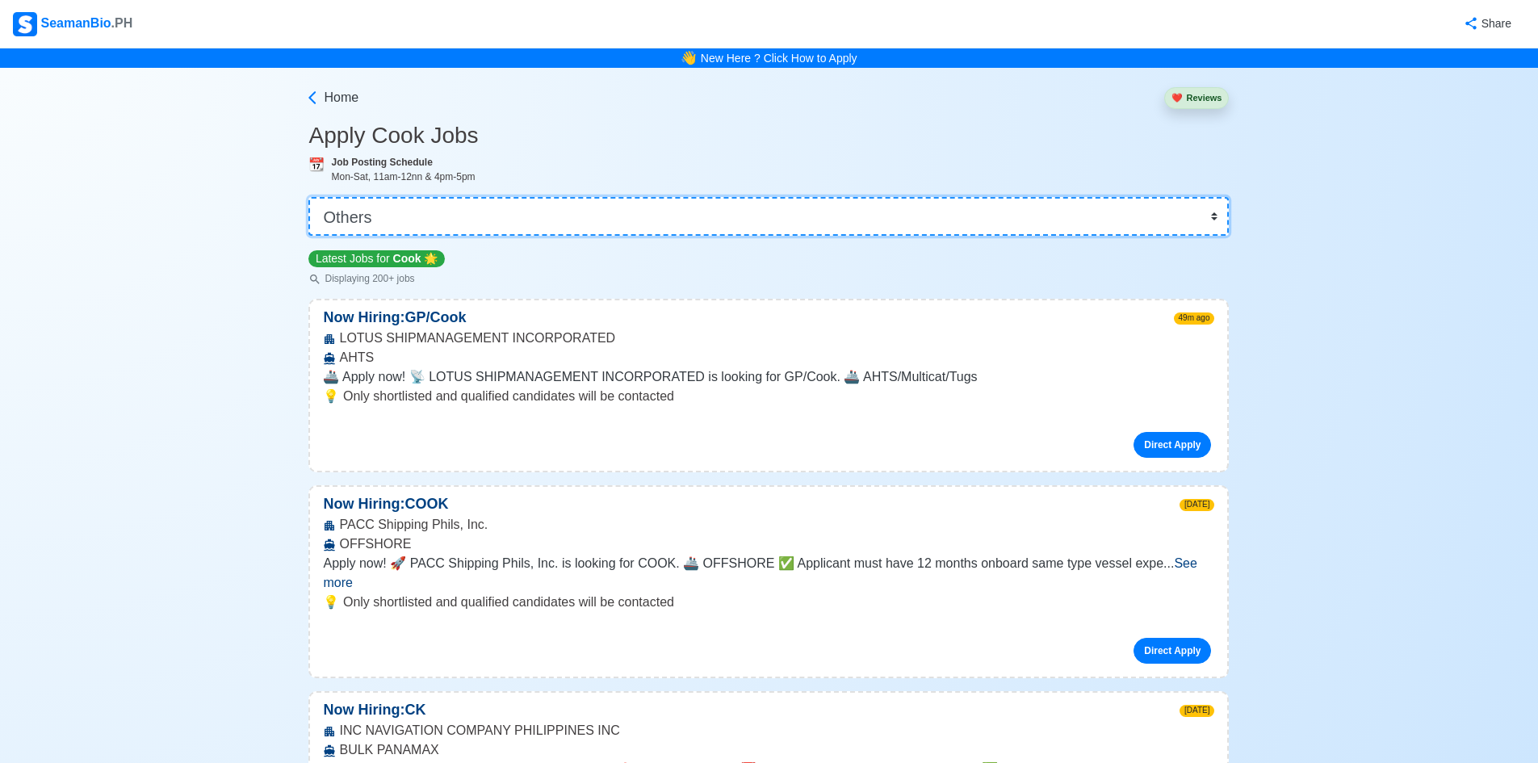
click at [314, 197] on select "👉 Select Rank or Position Master Chief Officer 2nd Officer 3rd Officer Junior O…" at bounding box center [768, 216] width 920 height 39
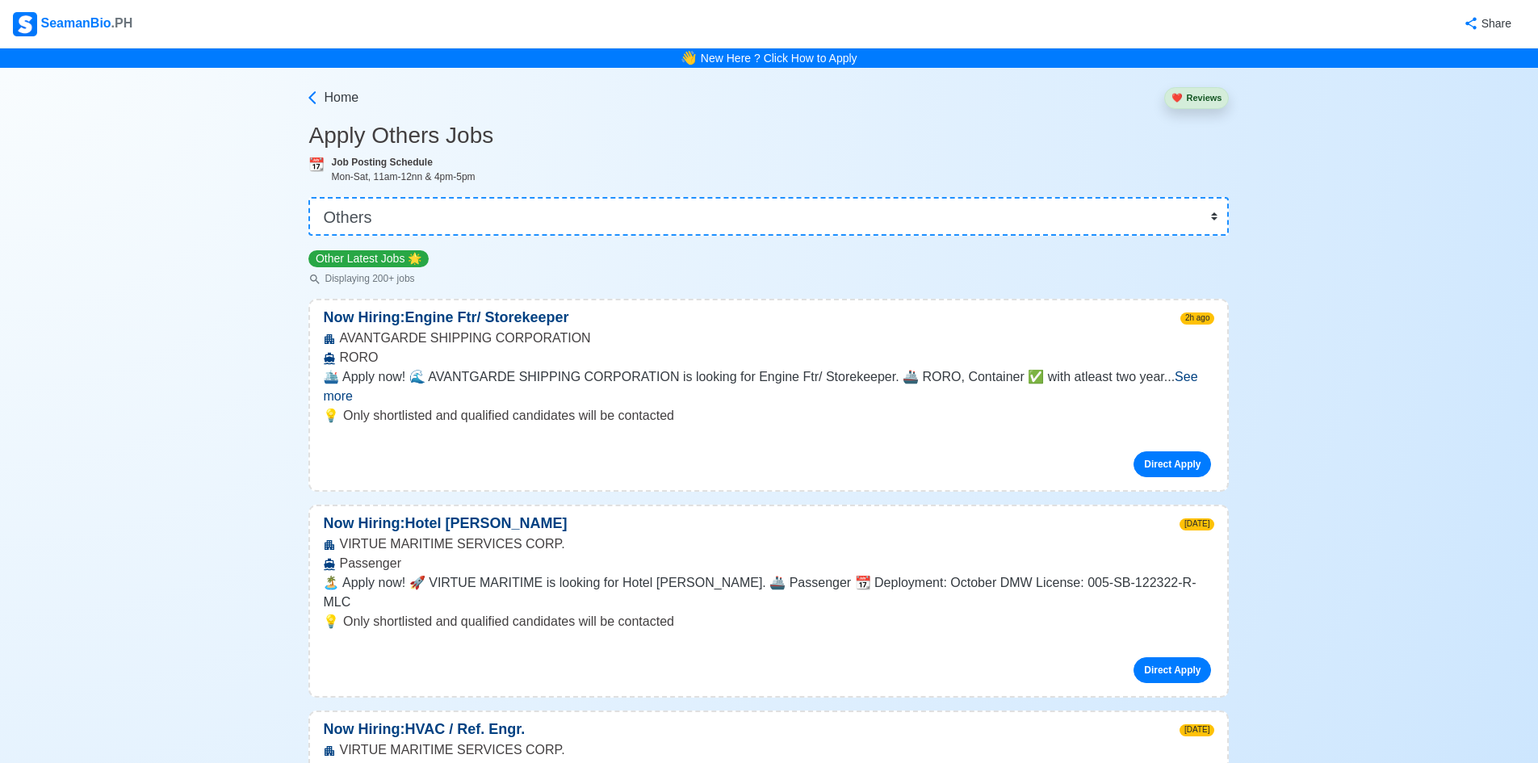
click at [1183, 379] on span "See more" at bounding box center [760, 386] width 874 height 33
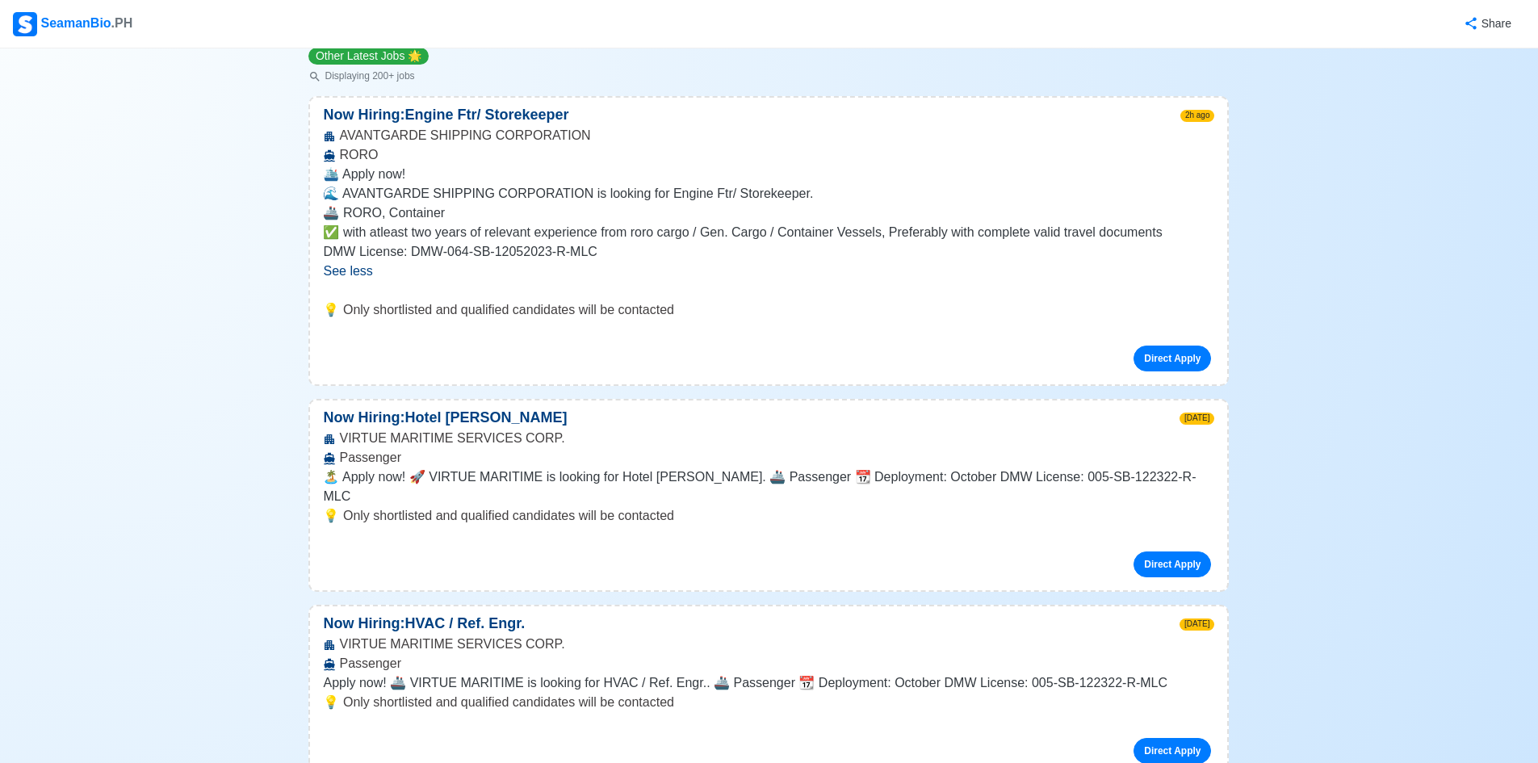
scroll to position [242, 0]
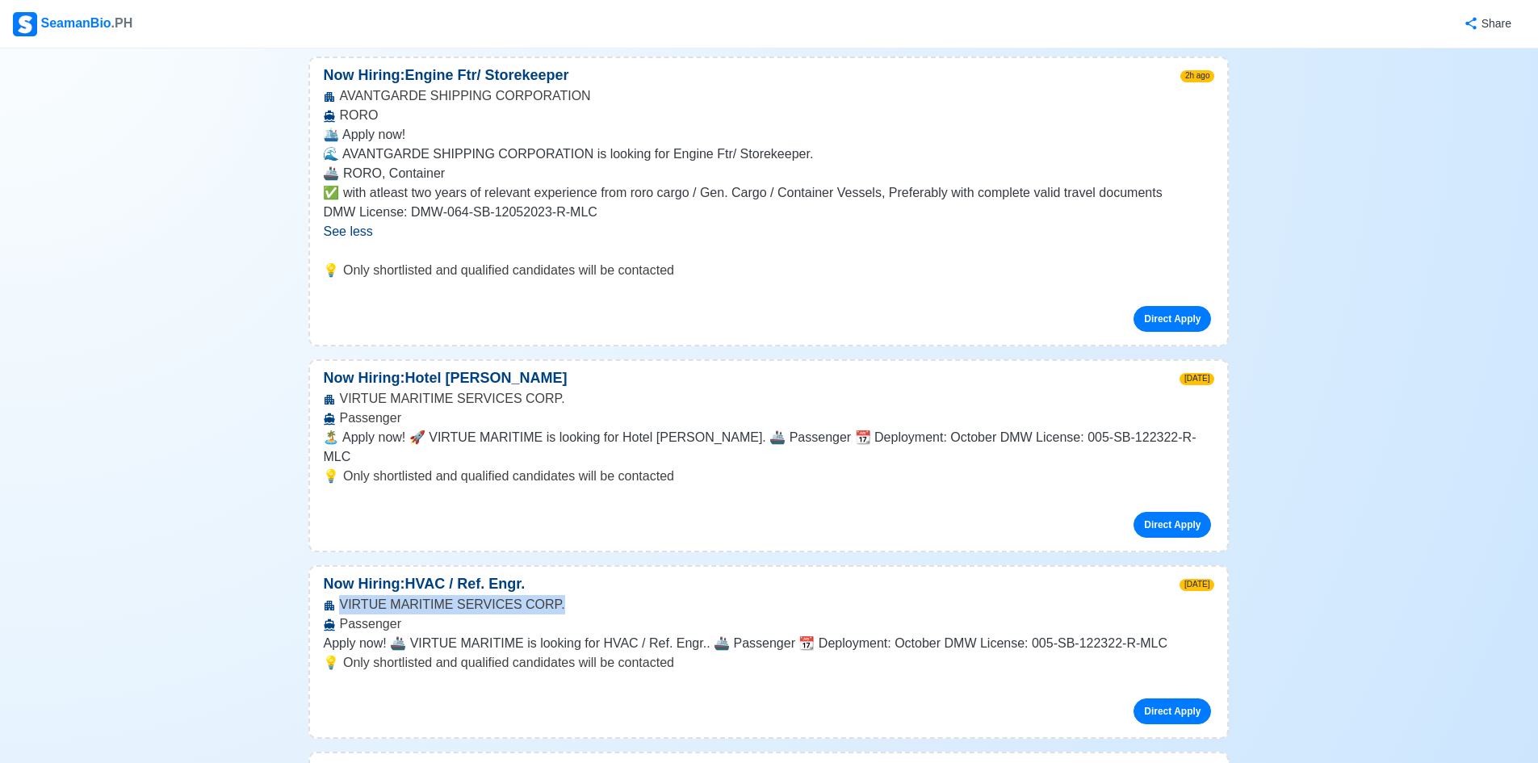
drag, startPoint x: 339, startPoint y: 587, endPoint x: 570, endPoint y: 584, distance: 230.9
click at [570, 595] on div "VIRTUE MARITIME SERVICES CORP. Passenger" at bounding box center [768, 614] width 917 height 39
copy div "VIRTUE MARITIME SERVICES CORP."
click at [1163, 698] on link "Direct Apply" at bounding box center [1172, 711] width 78 height 26
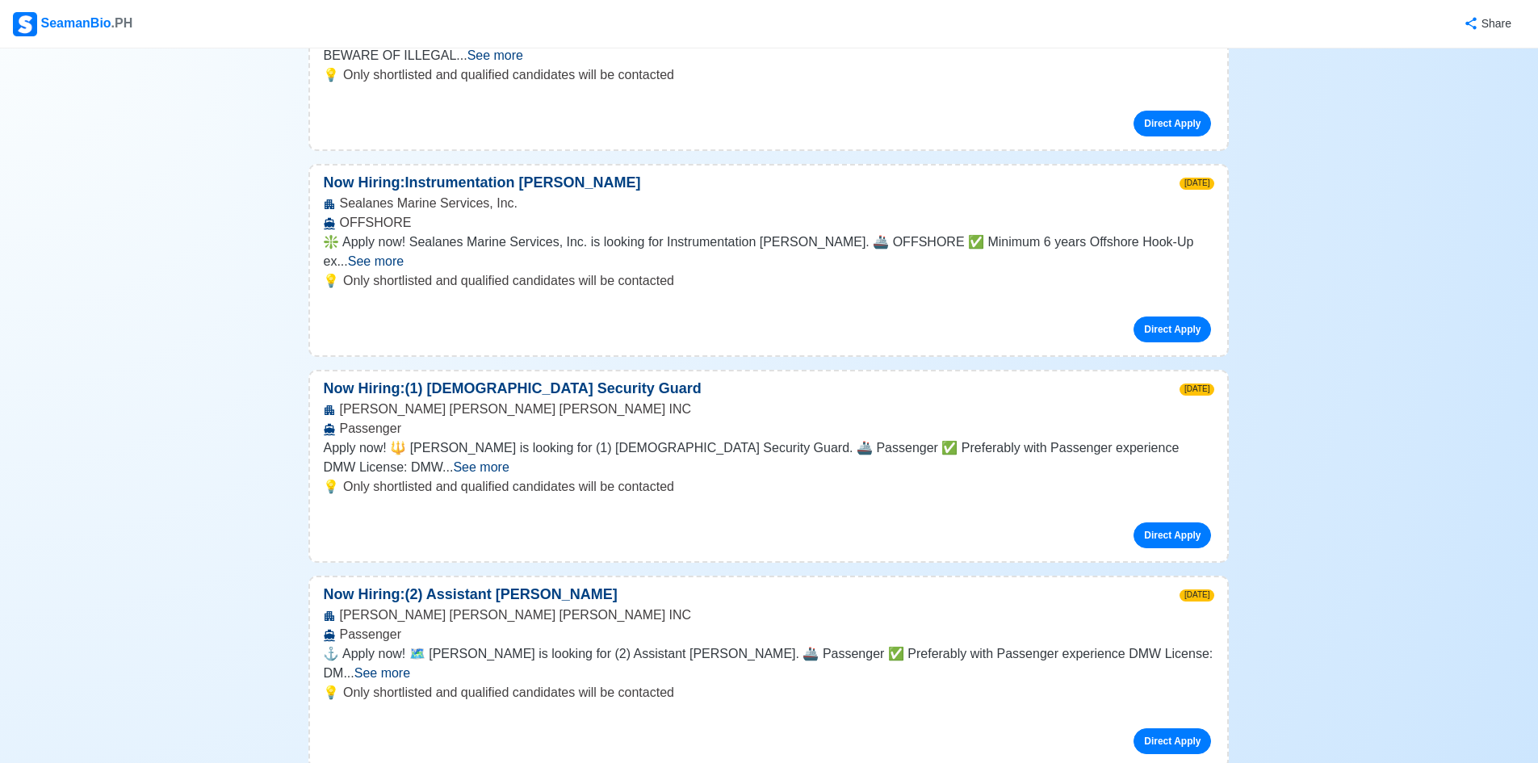
scroll to position [2583, 0]
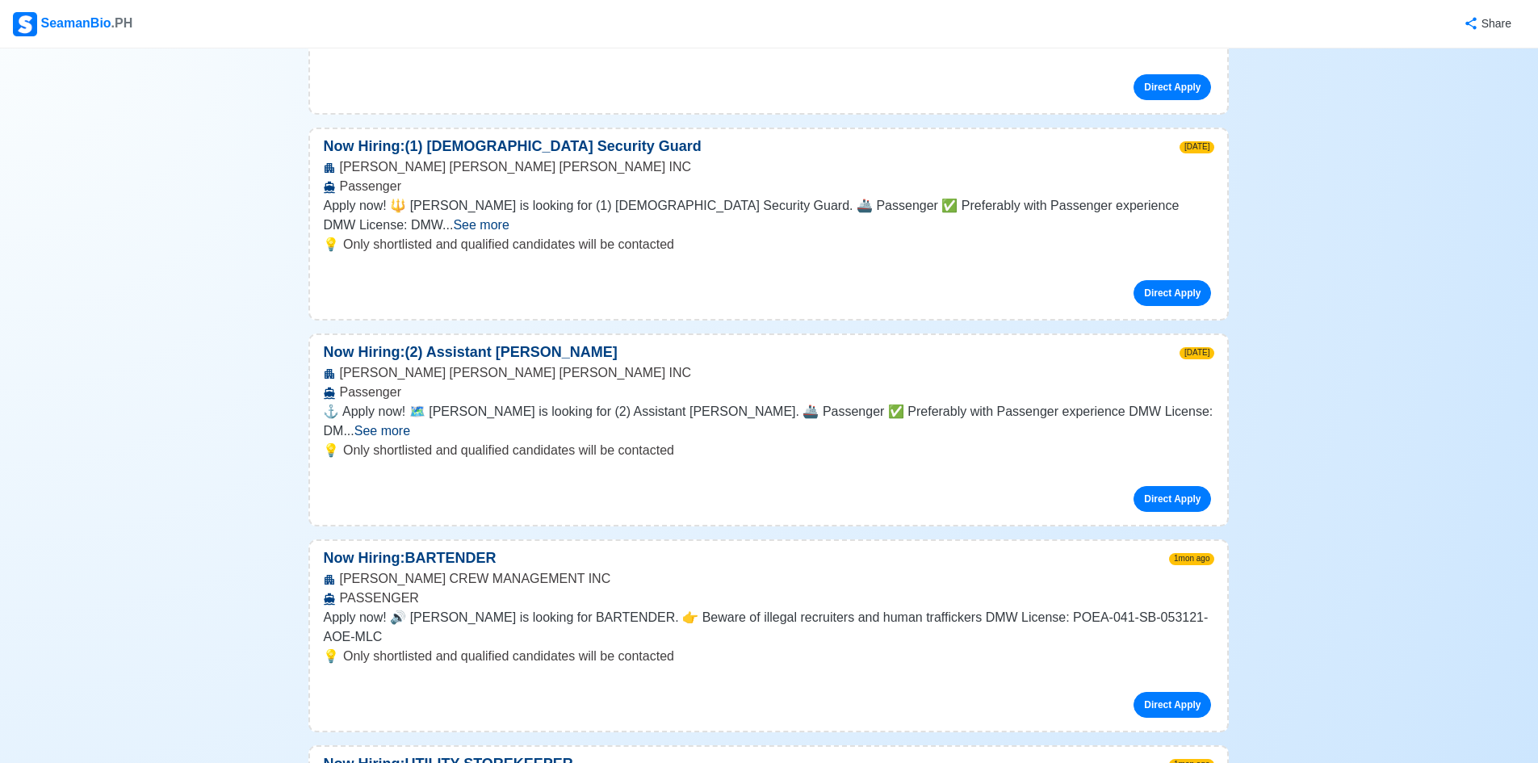
click at [410, 424] on span "See more" at bounding box center [382, 431] width 56 height 14
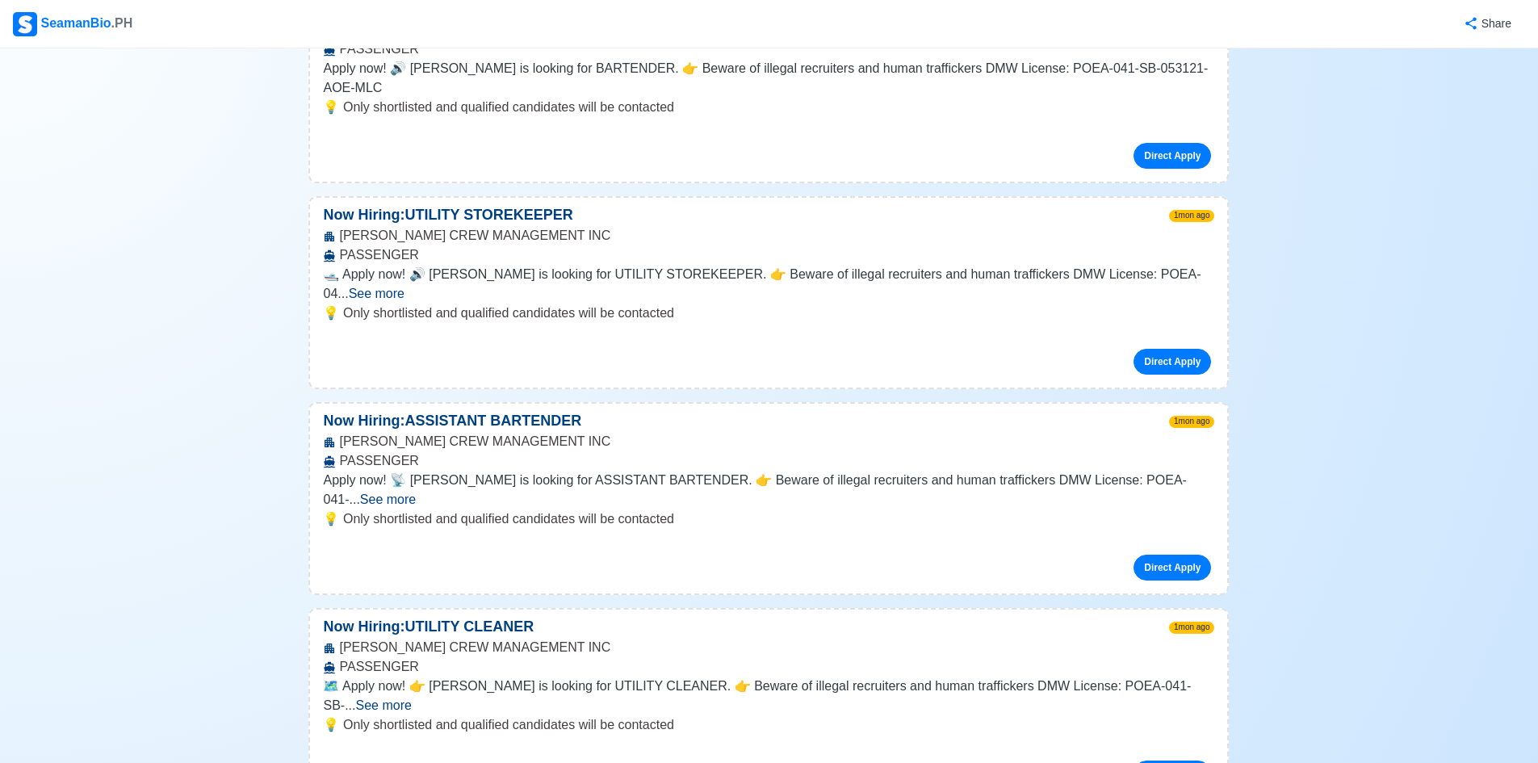
scroll to position [3310, 0]
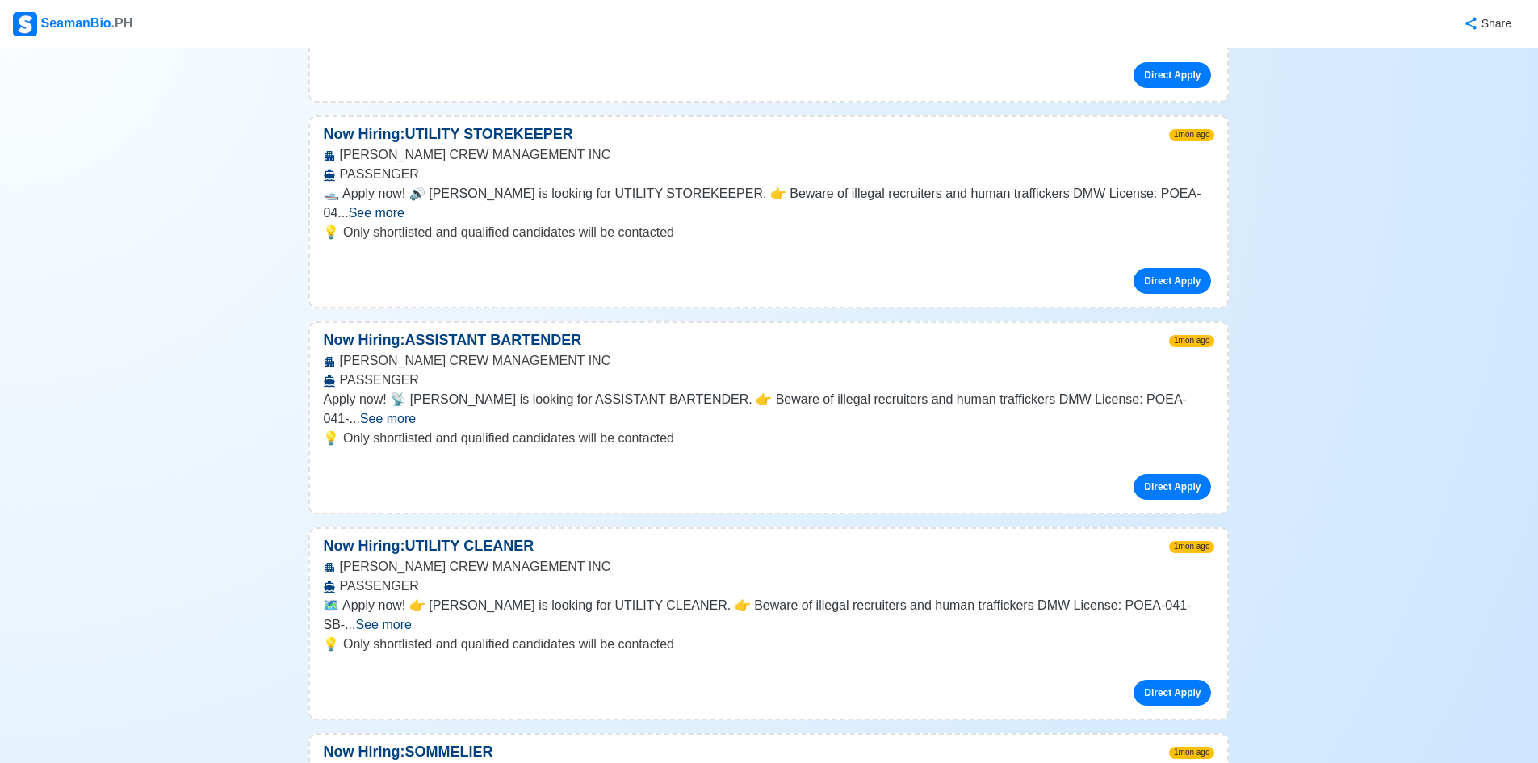
click at [412, 618] on span "See more" at bounding box center [384, 625] width 56 height 14
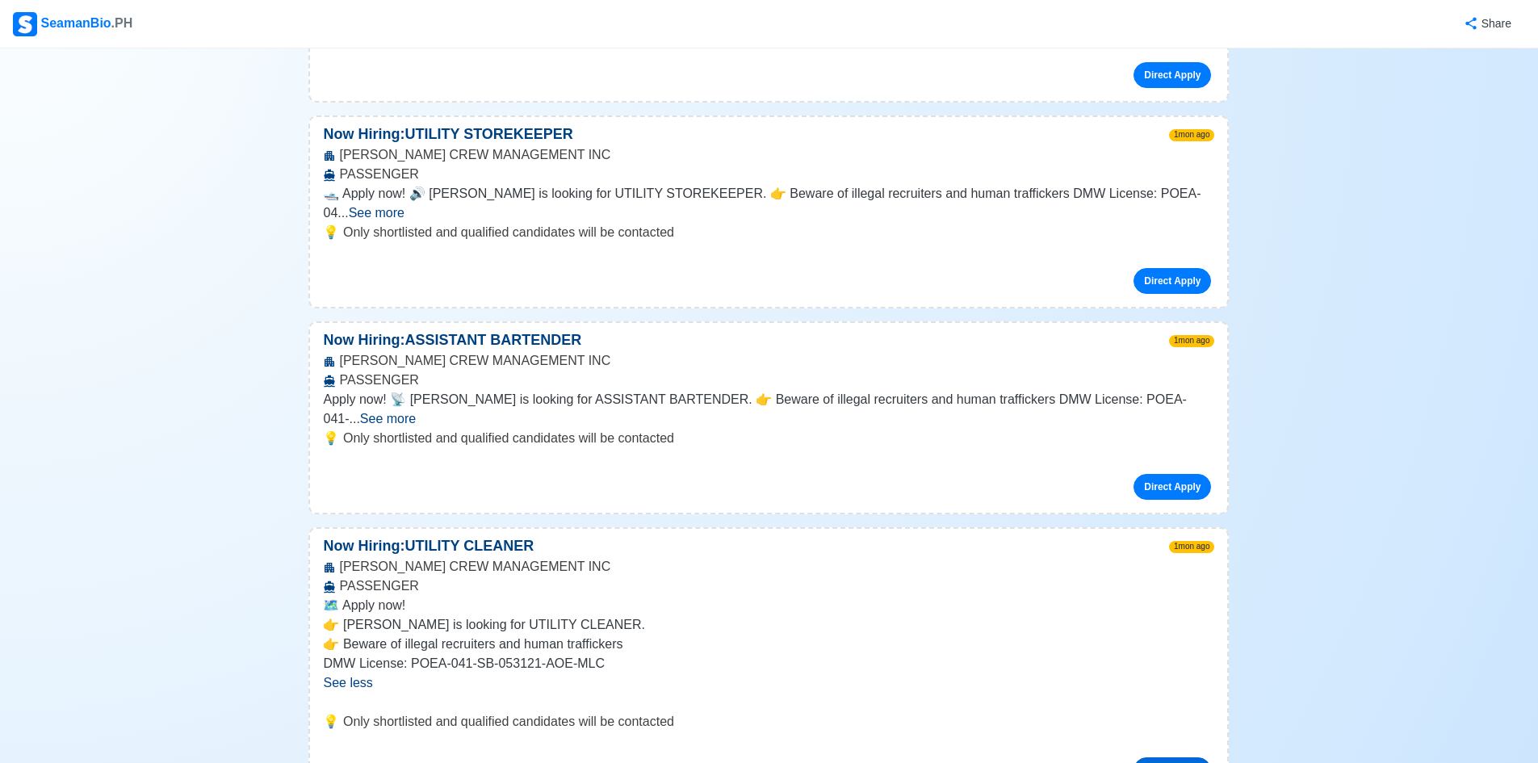
click at [1206, 757] on link "Direct Apply" at bounding box center [1172, 770] width 78 height 26
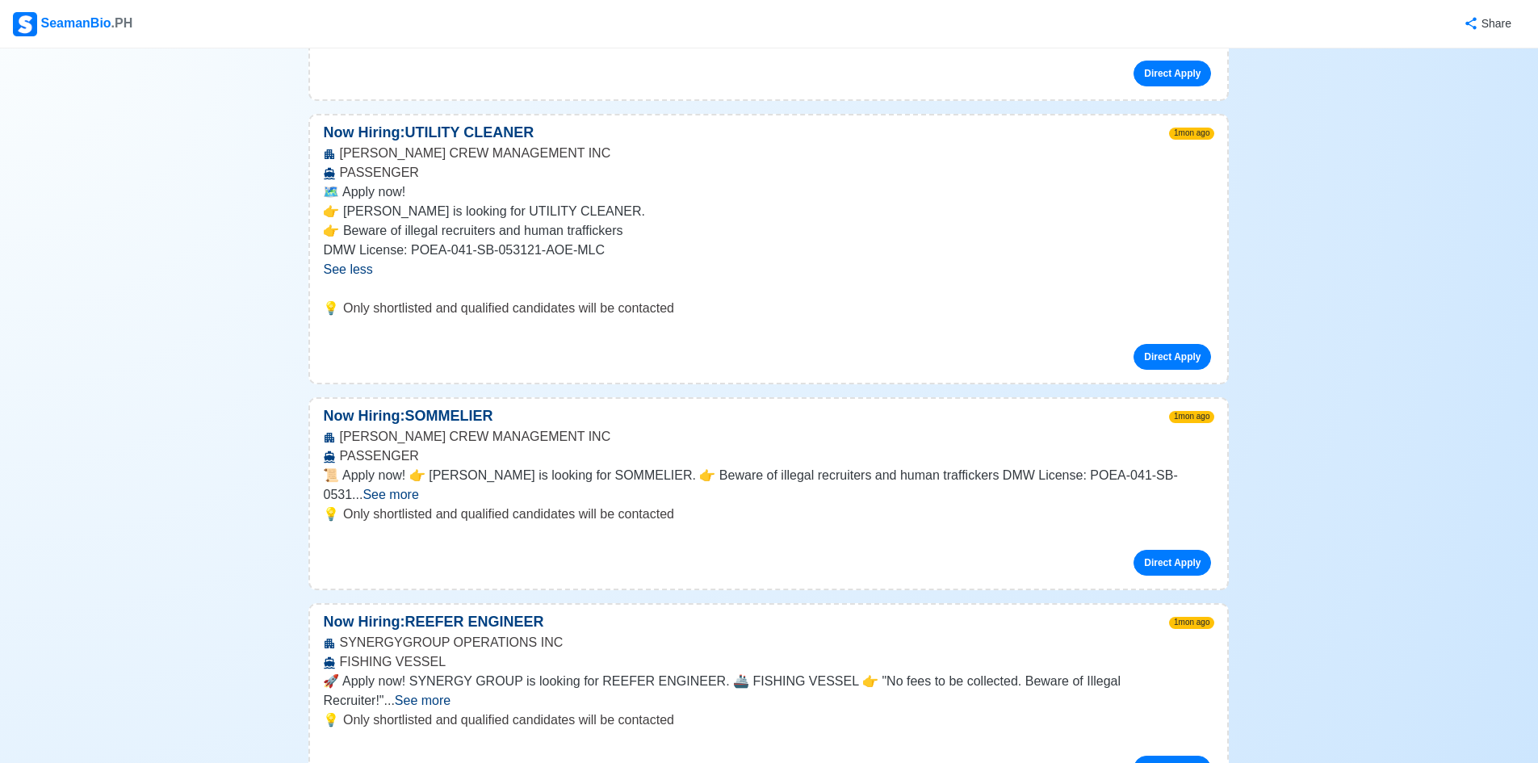
scroll to position [3794, 0]
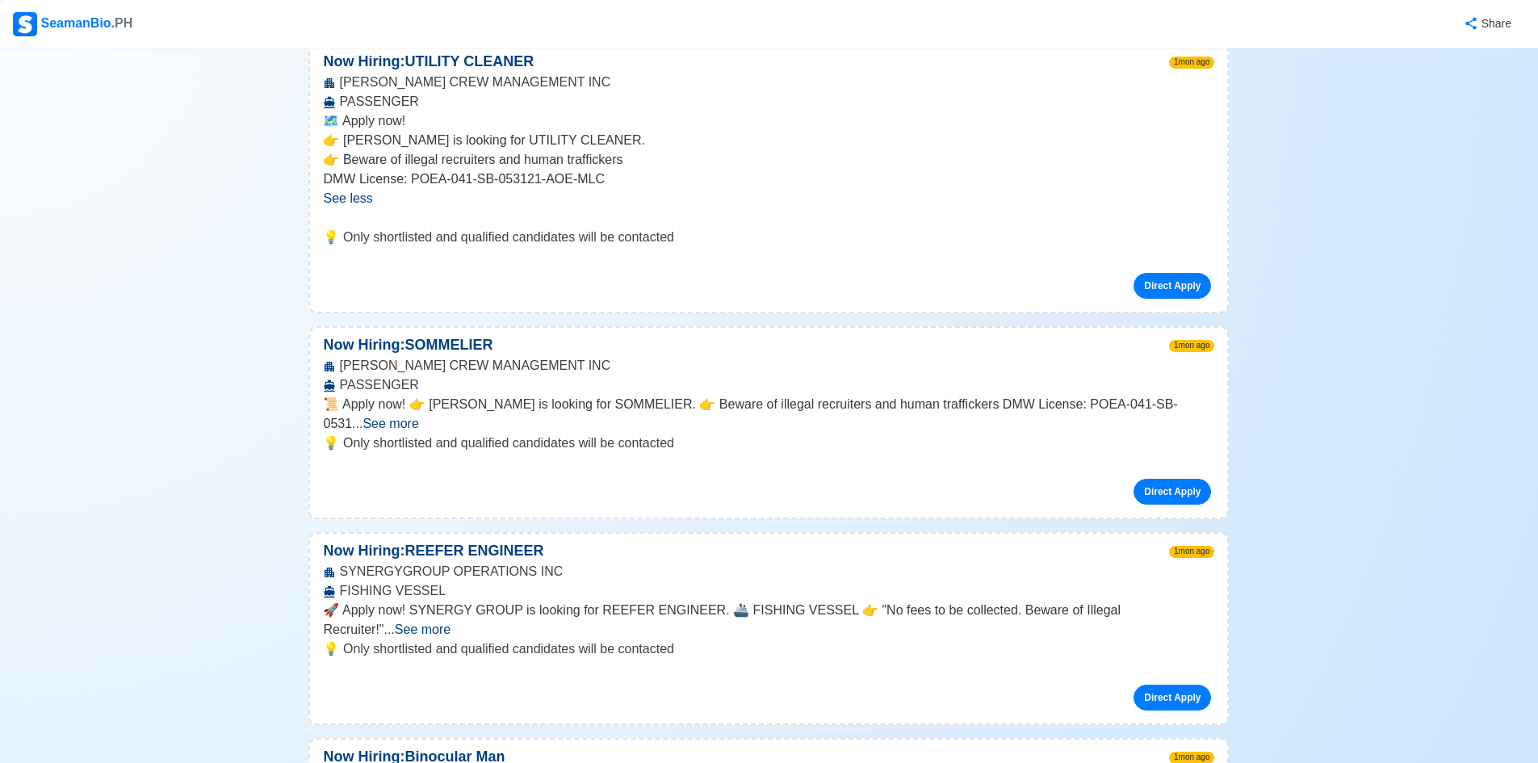
click at [450, 622] on span "See more" at bounding box center [423, 629] width 56 height 14
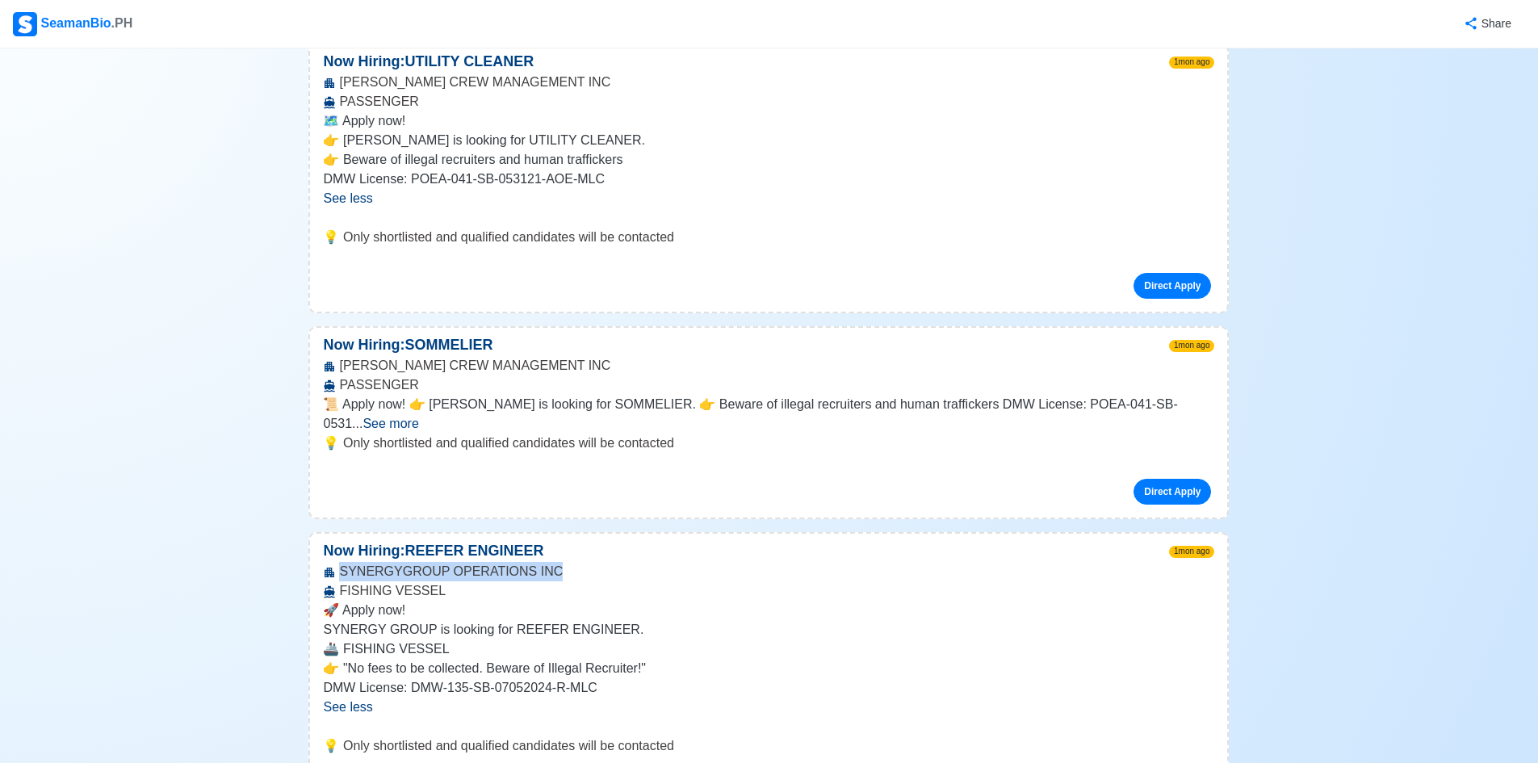
drag, startPoint x: 341, startPoint y: 417, endPoint x: 550, endPoint y: 421, distance: 209.2
click at [550, 562] on div "SYNERGYGROUP OPERATIONS INC FISHING VESSEL" at bounding box center [768, 581] width 917 height 39
copy div "SYNERGYGROUP OPERATIONS INC"
click at [798, 620] on p "SYNERGY GROUP is looking for REEFER ENGINEER." at bounding box center [768, 629] width 891 height 19
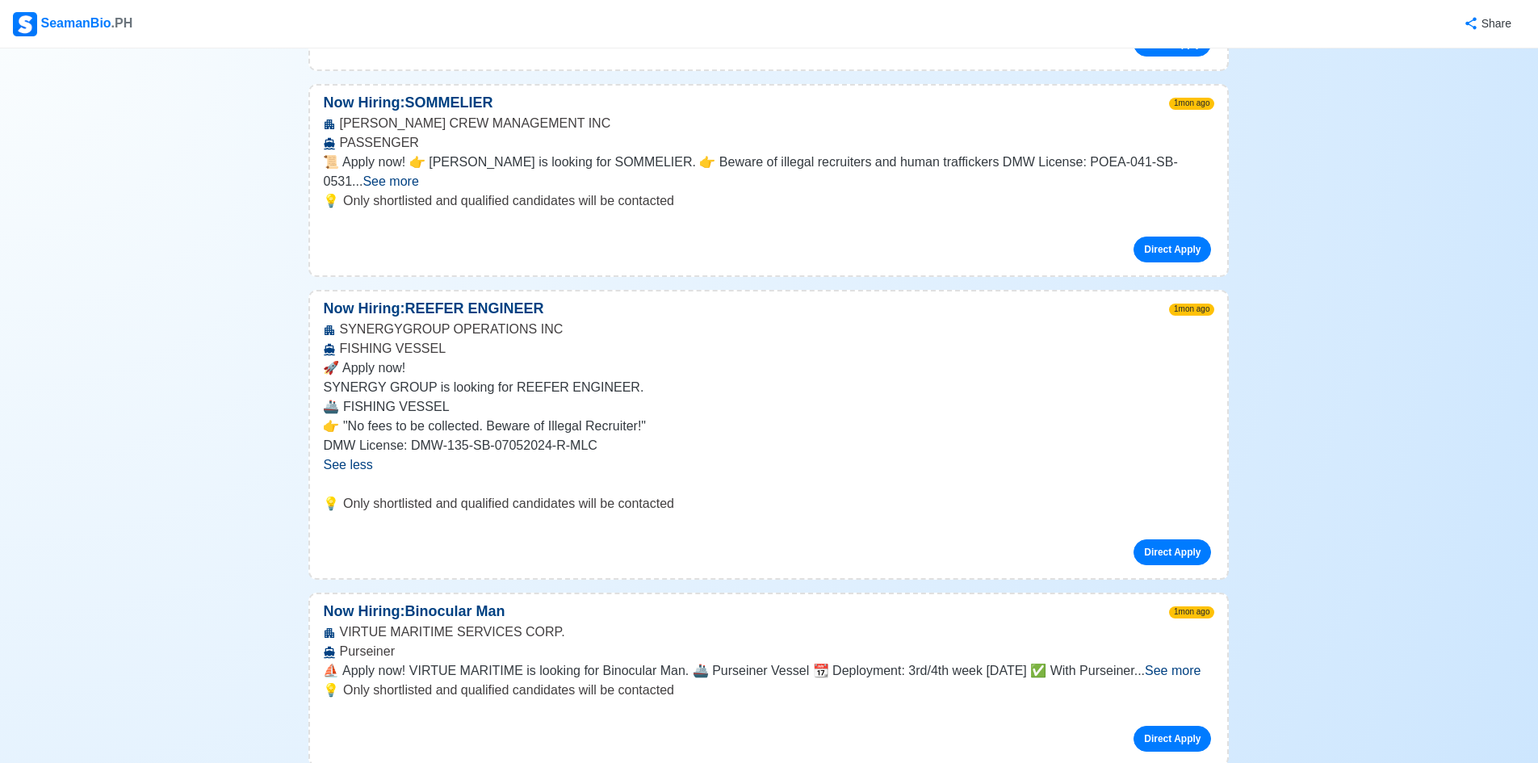
scroll to position [4360, 0]
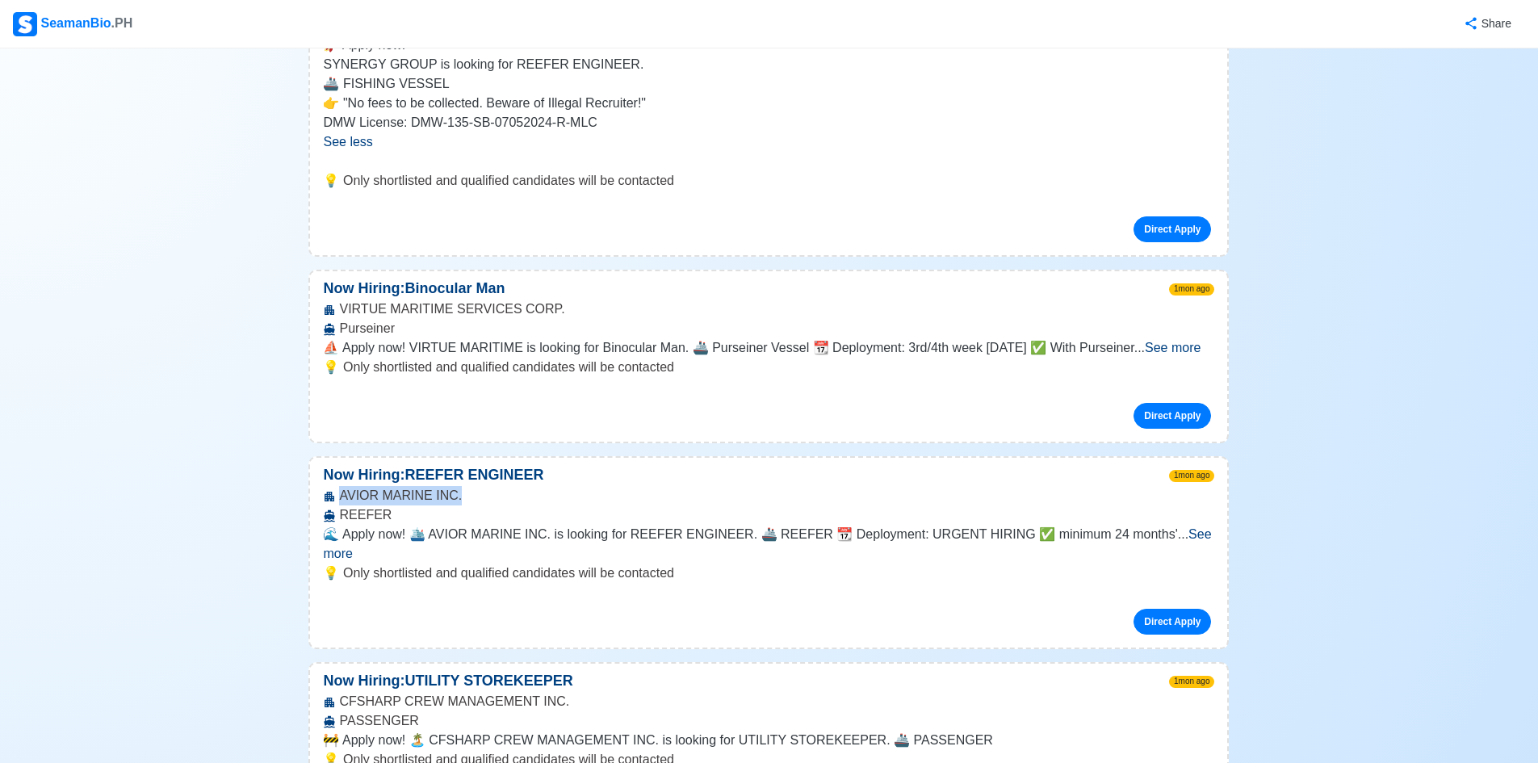
drag, startPoint x: 339, startPoint y: 341, endPoint x: 475, endPoint y: 346, distance: 135.7
click at [475, 486] on div "AVIOR MARINE INC. REEFER" at bounding box center [768, 505] width 917 height 39
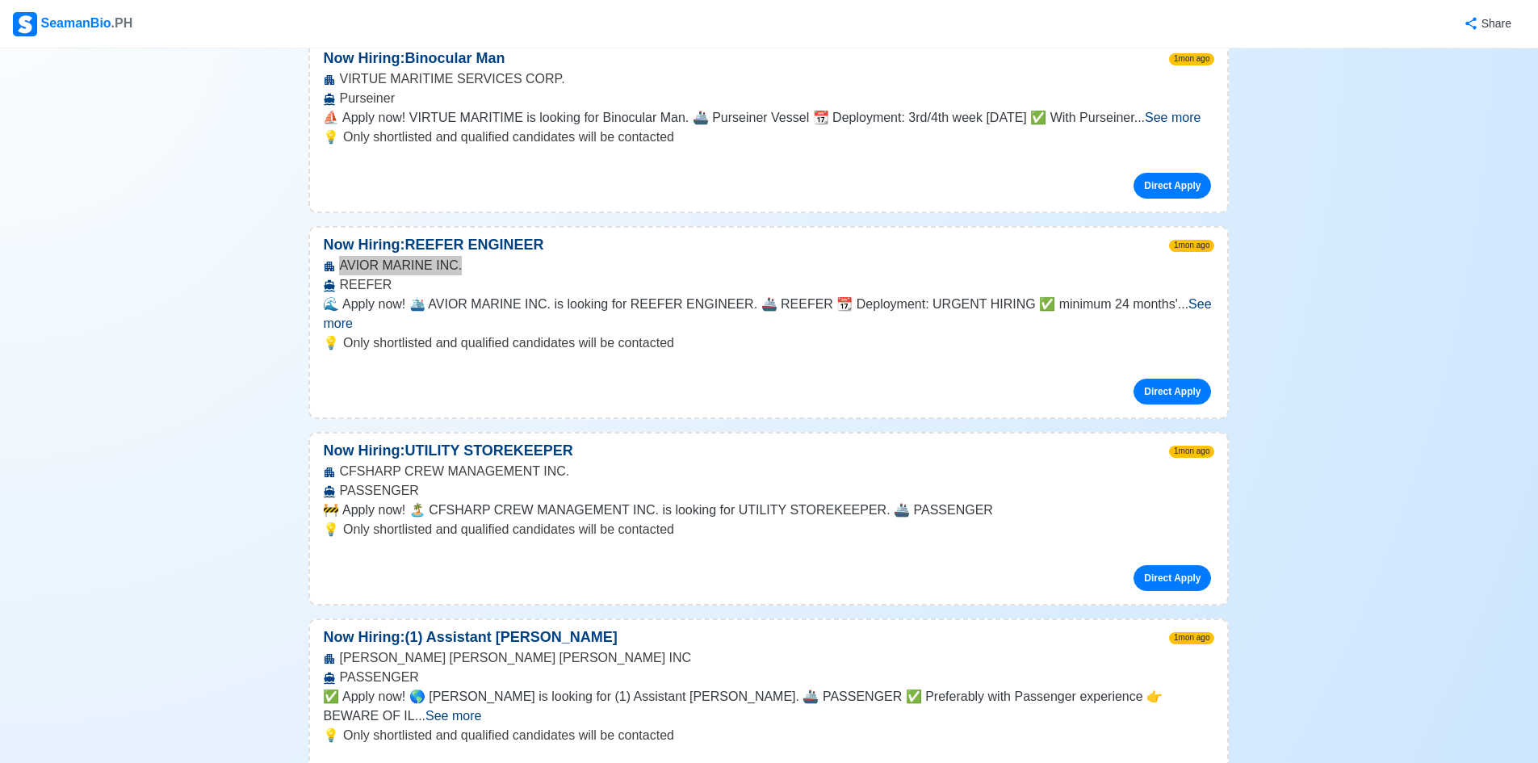
scroll to position [4682, 0]
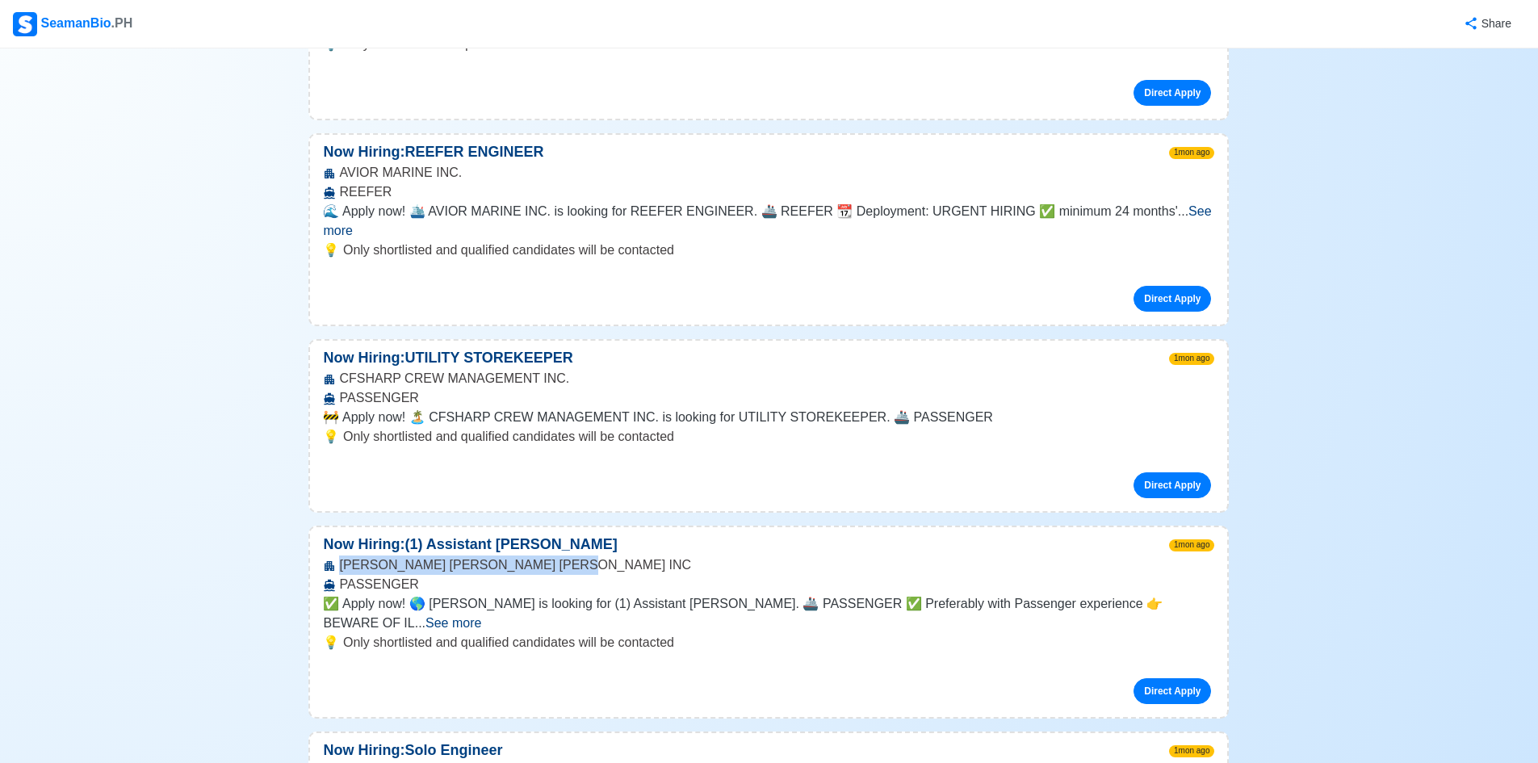
drag, startPoint x: 341, startPoint y: 395, endPoint x: 587, endPoint y: 395, distance: 246.2
click at [587, 555] on div "[PERSON_NAME] BELL [PERSON_NAME] INC PASSENGER" at bounding box center [768, 574] width 917 height 39
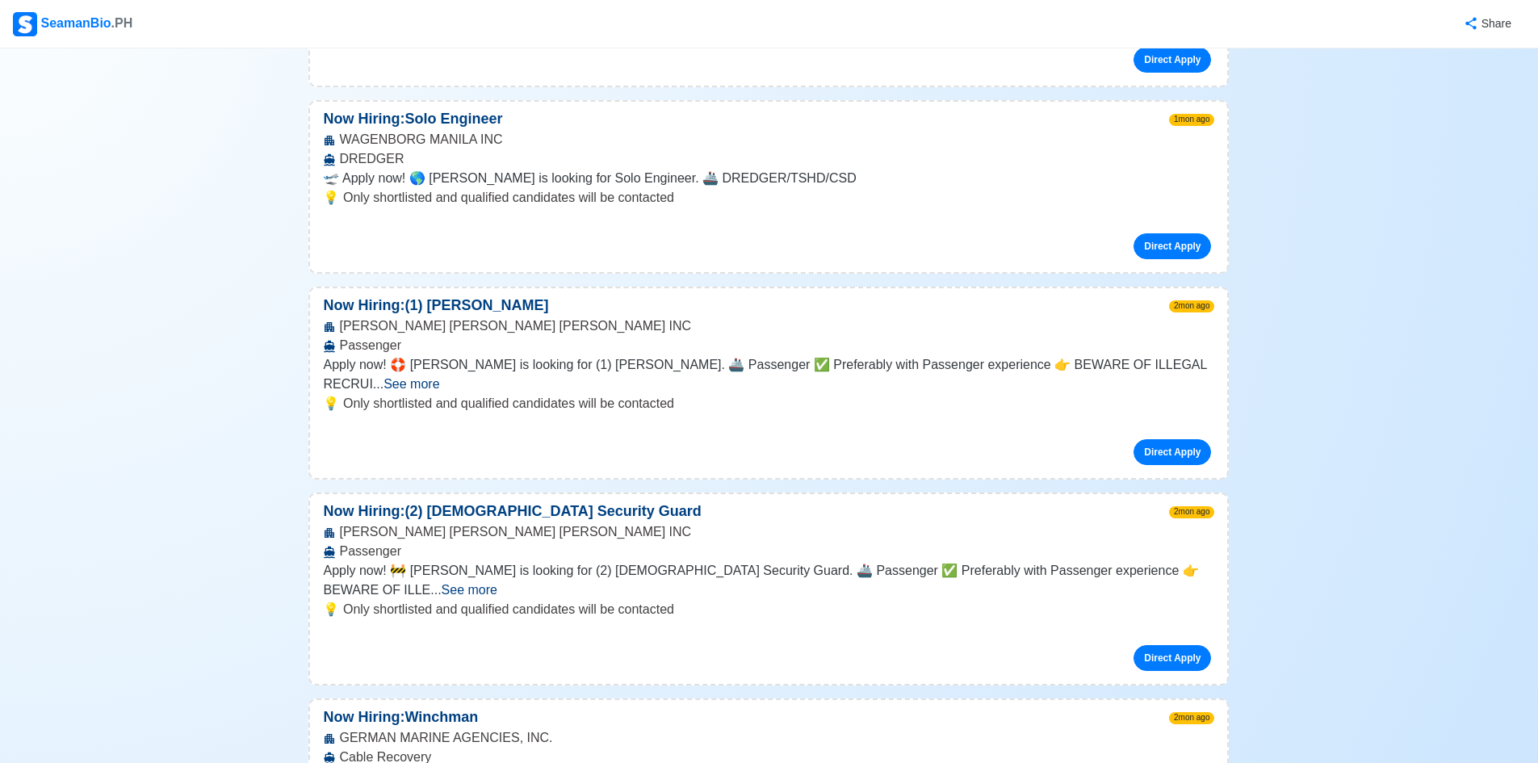
scroll to position [6055, 0]
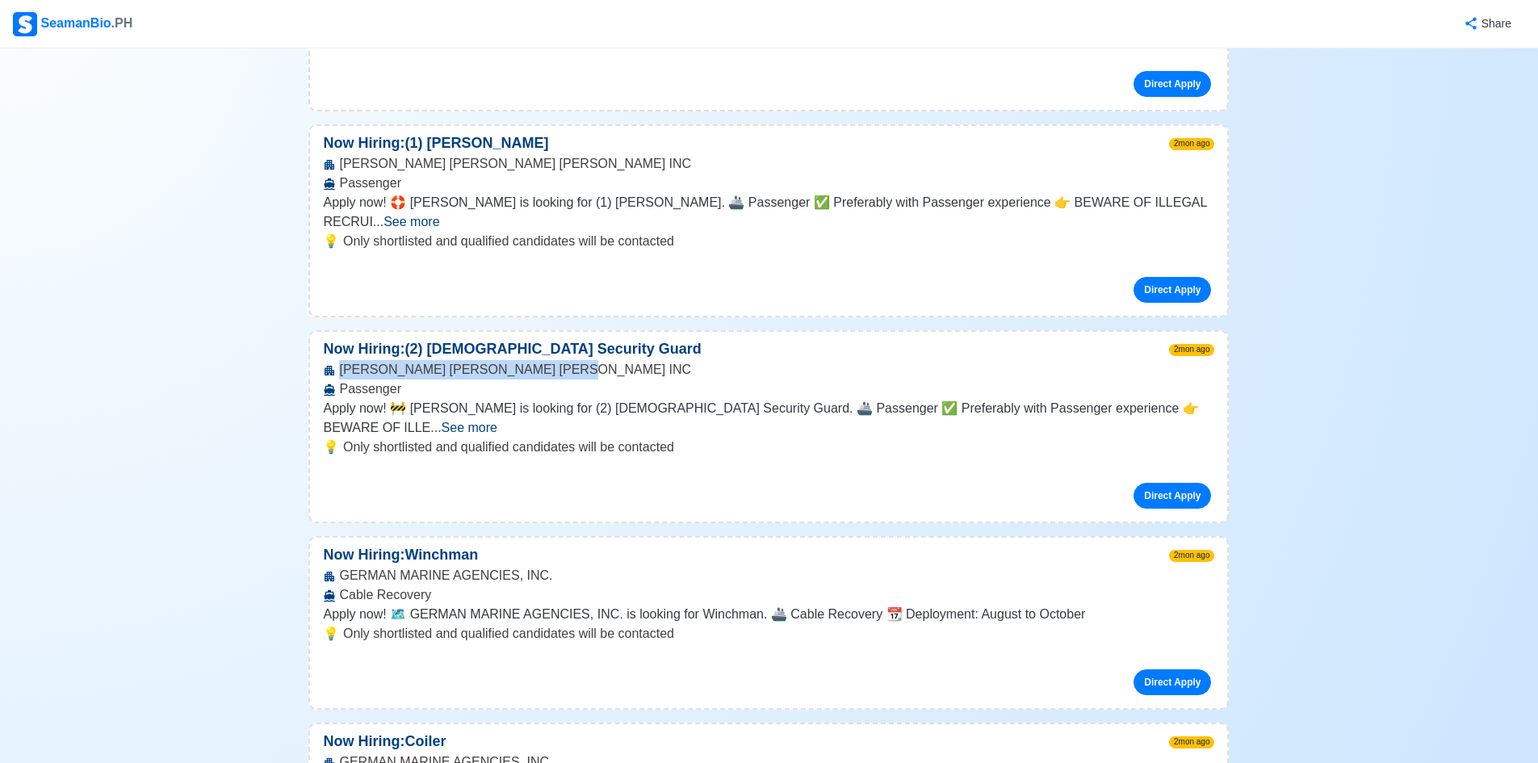
drag, startPoint x: 340, startPoint y: 142, endPoint x: 601, endPoint y: 145, distance: 261.6
click at [601, 360] on div "[PERSON_NAME] BELL [PERSON_NAME] INC Passenger" at bounding box center [768, 379] width 917 height 39
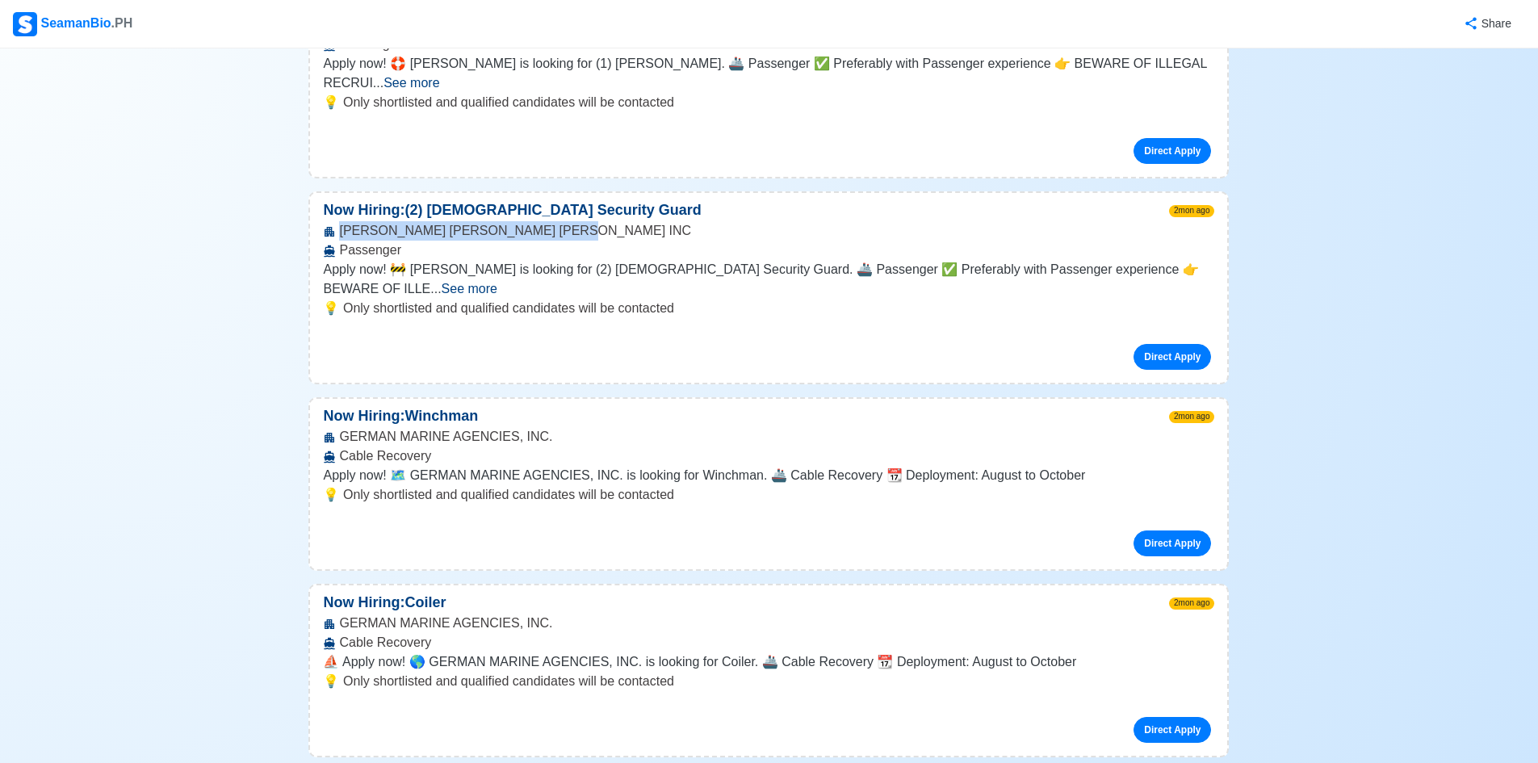
scroll to position [6297, 0]
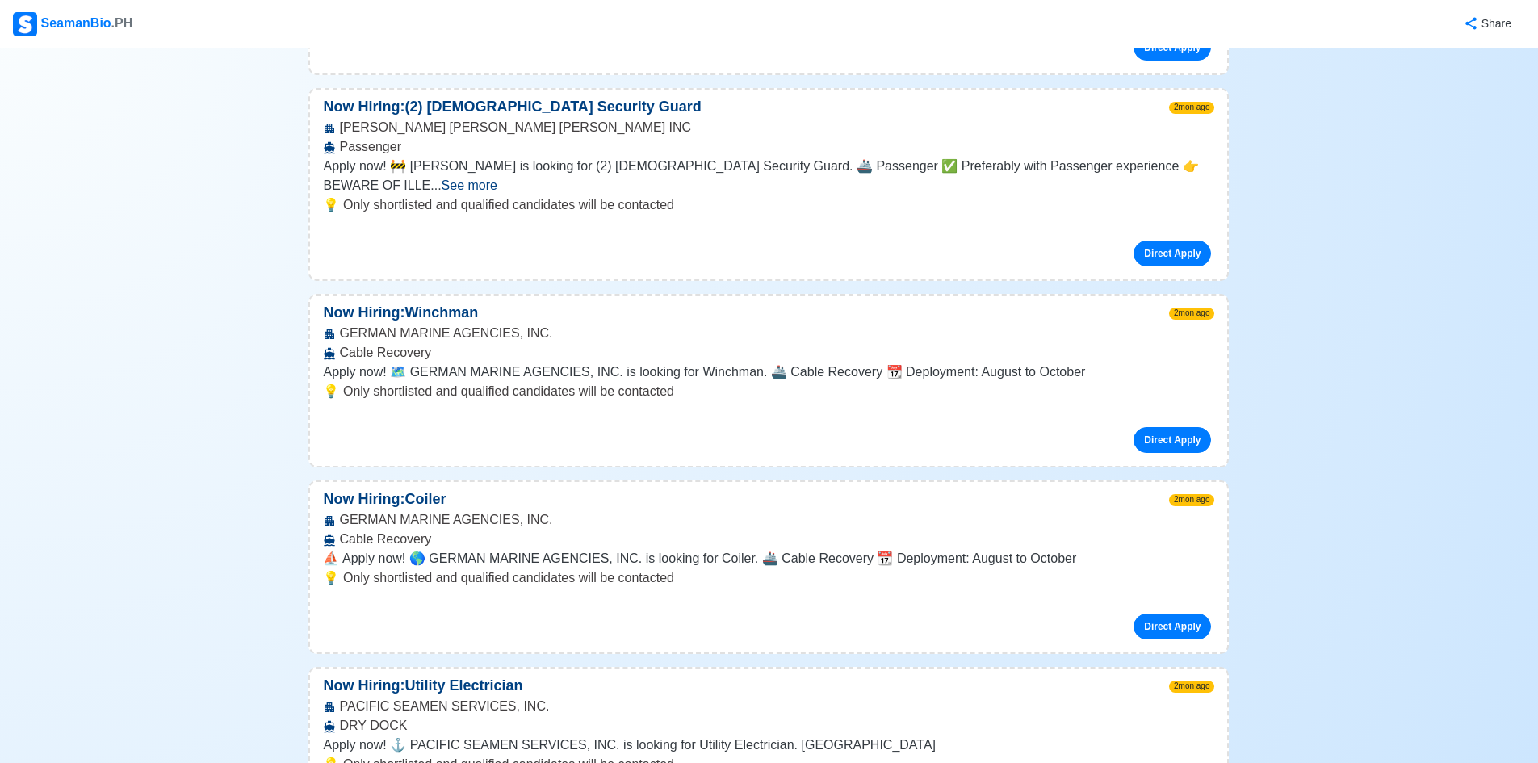
click at [651, 568] on div "💡 Only shortlisted and qualified candidates will be contacted Direct Apply" at bounding box center [768, 610] width 917 height 84
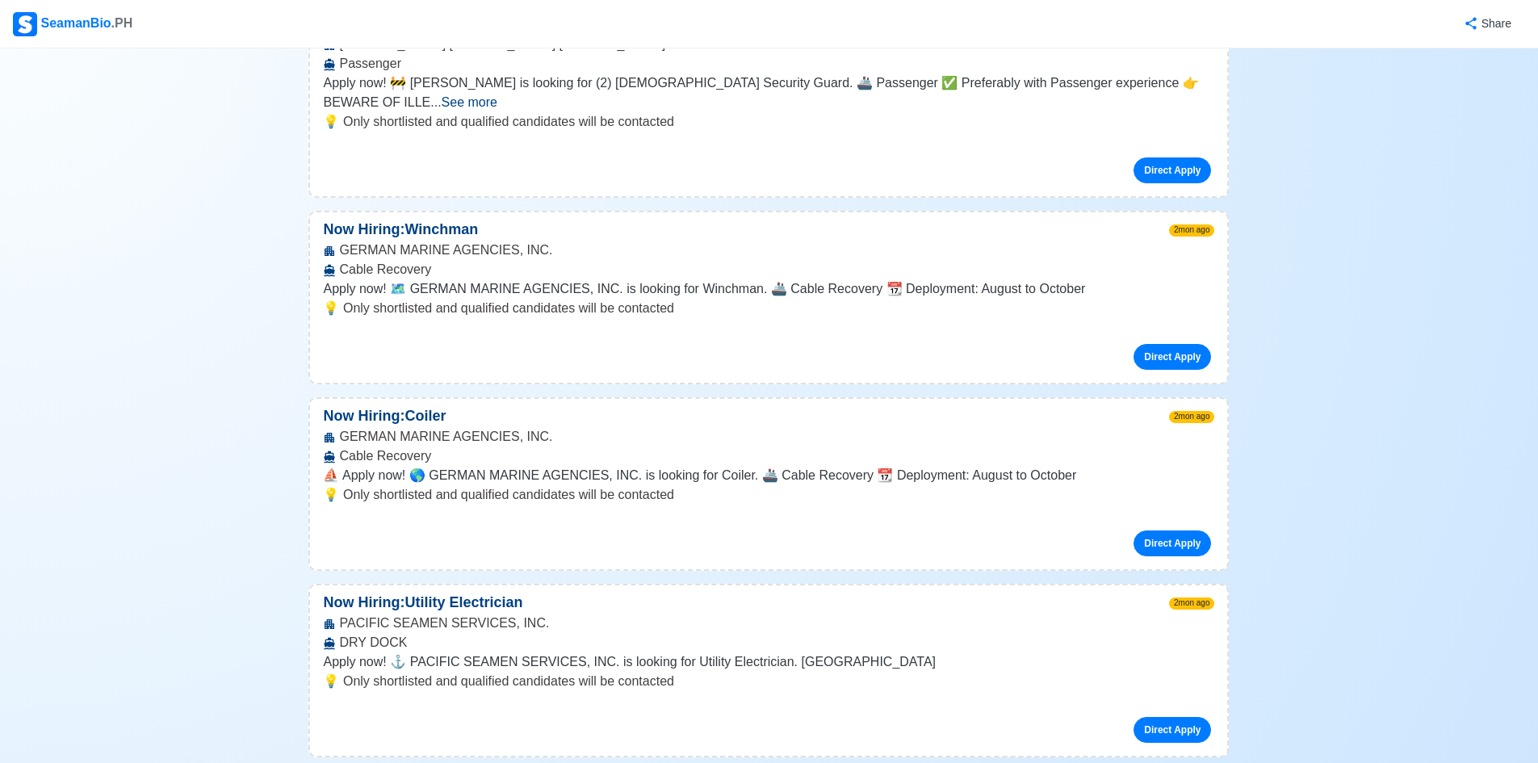
scroll to position [6539, 0]
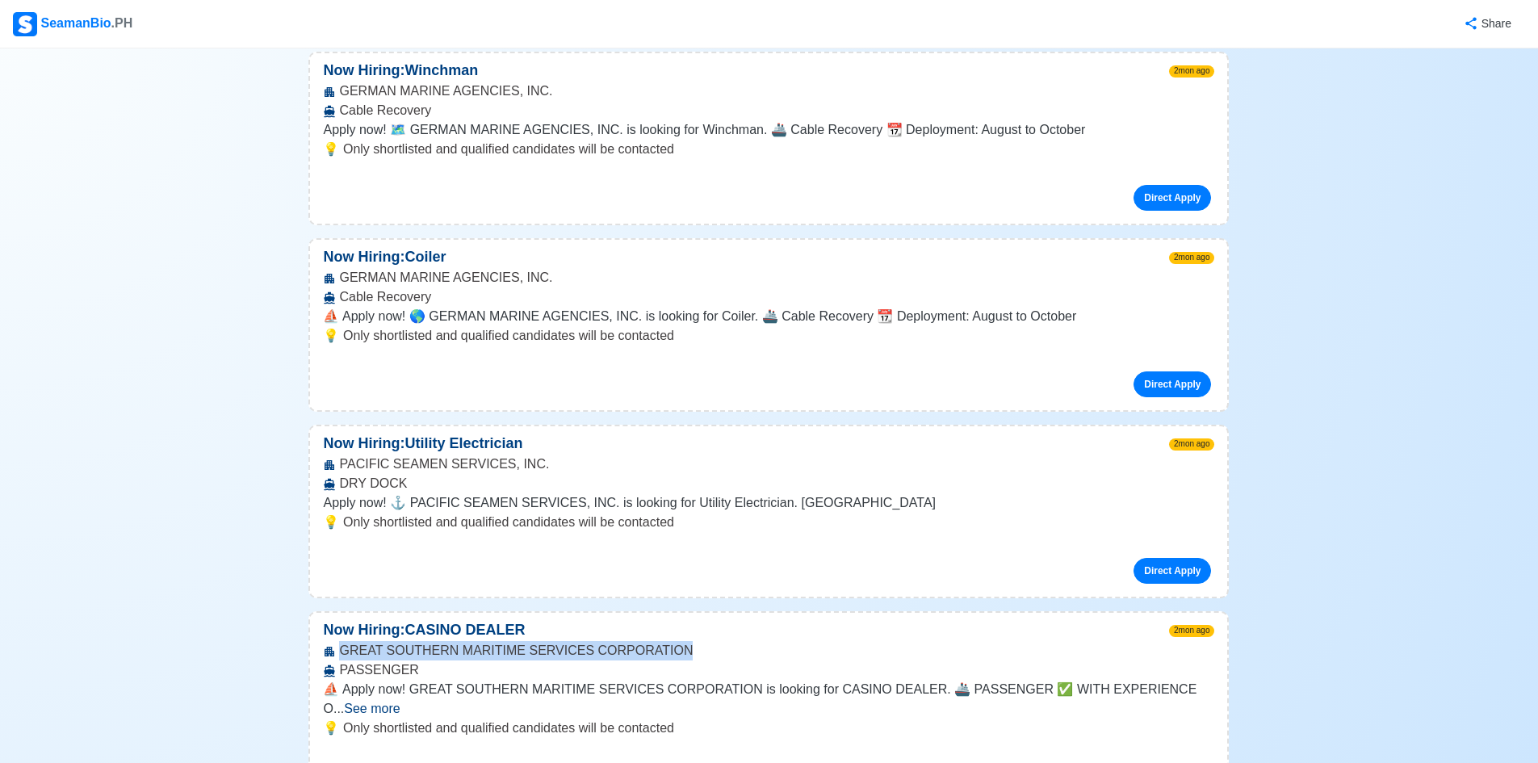
drag, startPoint x: 337, startPoint y: 400, endPoint x: 707, endPoint y: 404, distance: 370.6
click at [707, 641] on div "GREAT SOUTHERN MARITIME SERVICES CORPORATION PASSENGER" at bounding box center [768, 660] width 917 height 39
click at [1179, 762] on link "Direct Apply" at bounding box center [1172, 777] width 78 height 26
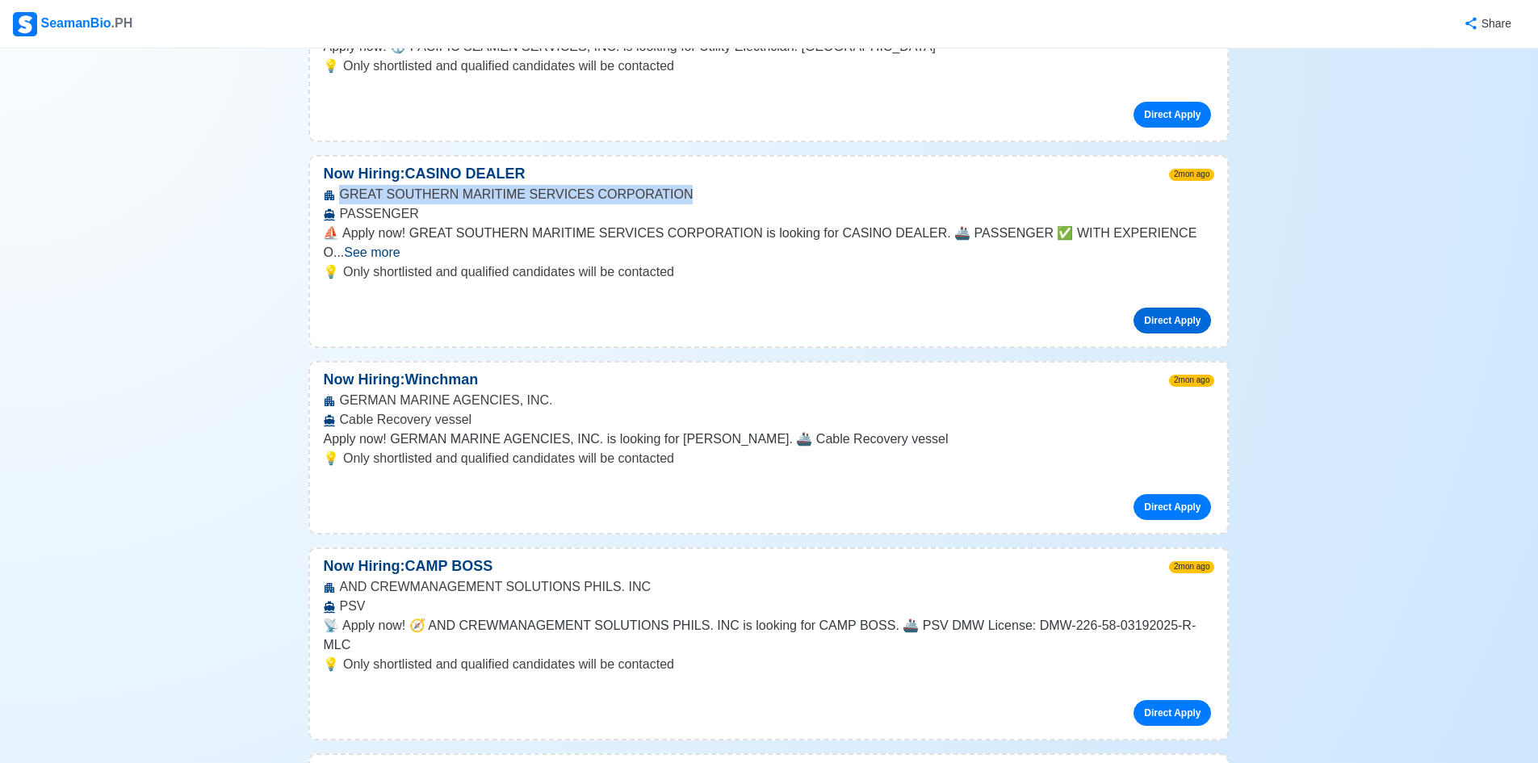
scroll to position [7024, 0]
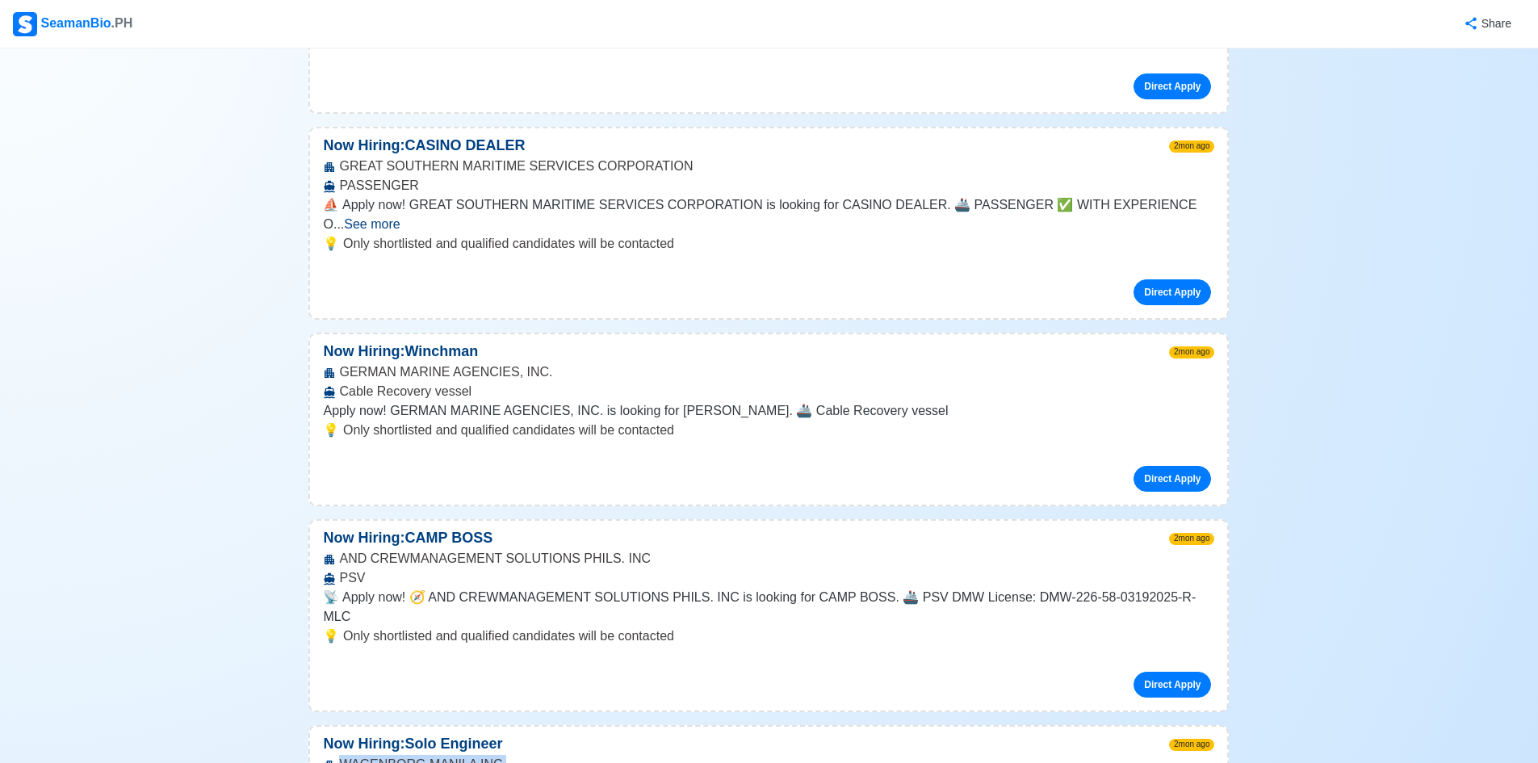
drag, startPoint x: 342, startPoint y: 475, endPoint x: 519, endPoint y: 475, distance: 176.8
click at [519, 755] on div "WAGENBORG MANILA INC. DREDGER/TSHD/CSD" at bounding box center [768, 774] width 917 height 39
